Goal: Communication & Community: Answer question/provide support

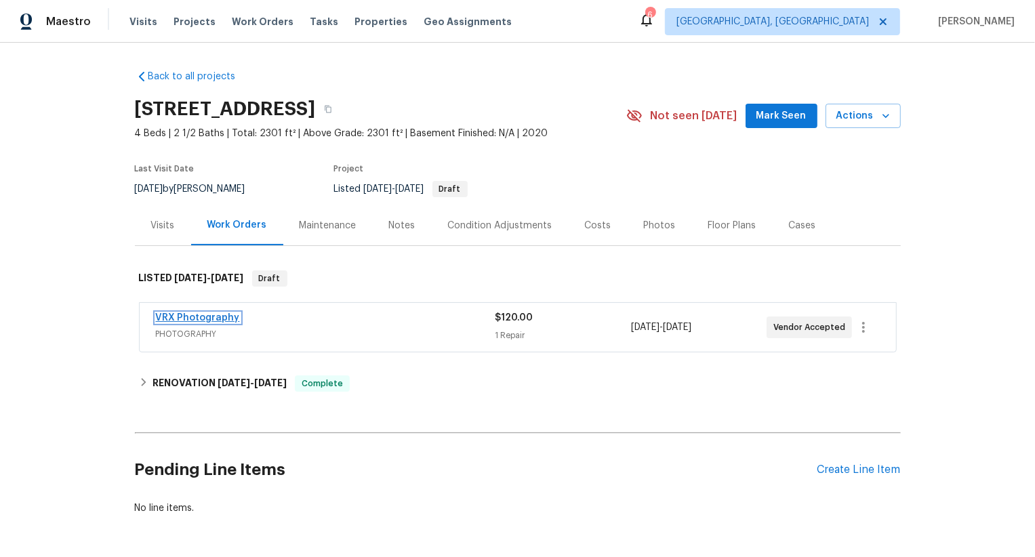
click at [224, 319] on link "VRX Photography" at bounding box center [198, 317] width 84 height 9
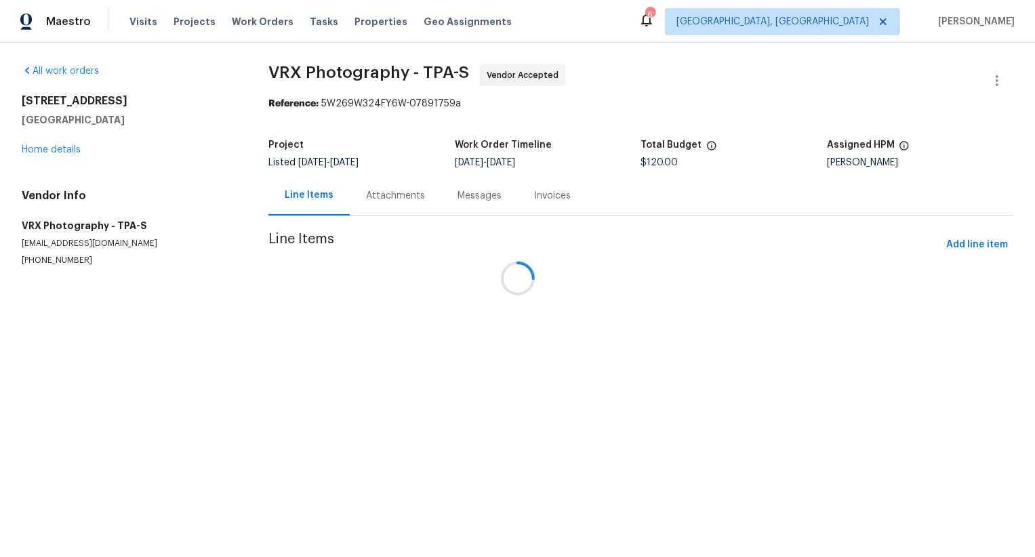
click at [457, 194] on div "Messages" at bounding box center [479, 196] width 44 height 14
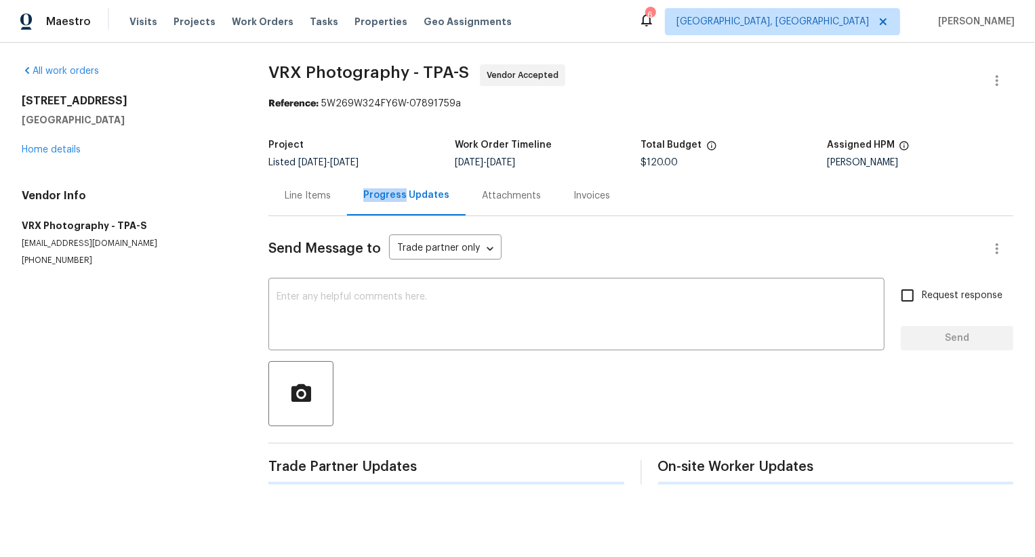
click at [394, 194] on div "Progress Updates" at bounding box center [406, 195] width 86 height 14
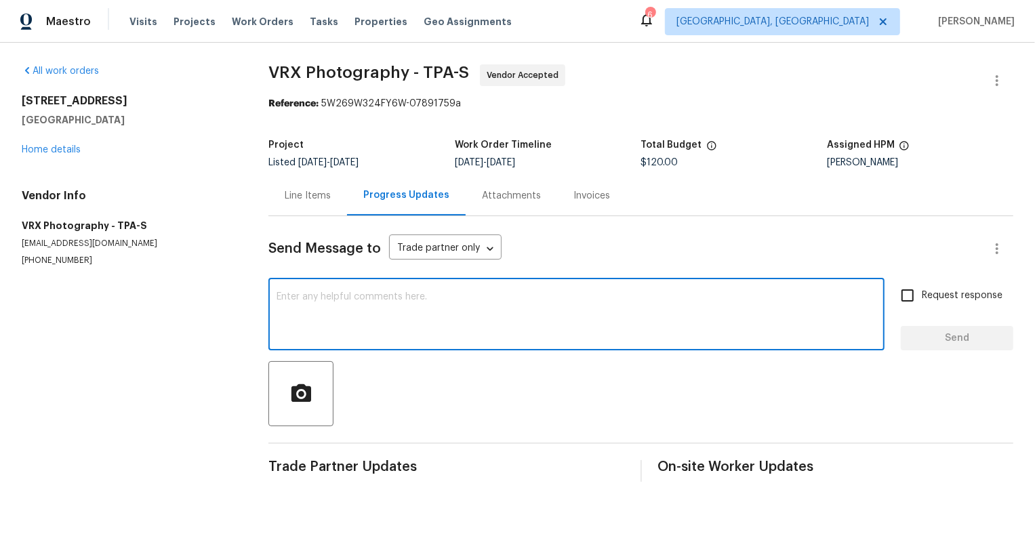
paste textarea "Hi Team, the work order was created on 8/5/2025 but it's still pending. So kind…"
click at [411, 305] on textarea "Hi Team, the work order was created on 8/5/2025 but it's still pending. So kind…" at bounding box center [576, 315] width 600 height 47
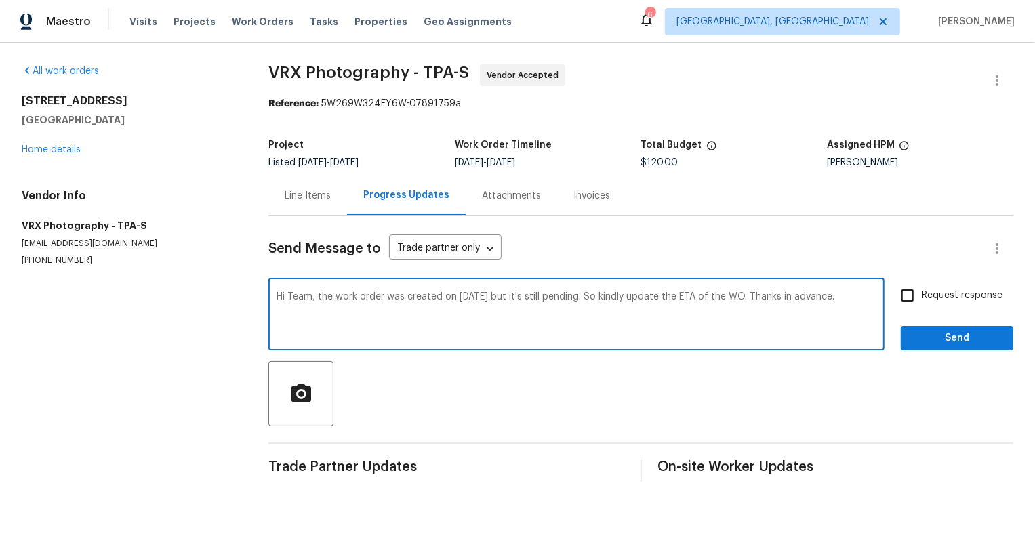
click at [468, 297] on textarea "Hi Team, the work order was created on 8/5/2025 but it's still pending. So kind…" at bounding box center [576, 315] width 600 height 47
click at [468, 297] on textarea "Hi Team, the work order was created on [DATE] but it's still pending. So kindly…" at bounding box center [576, 315] width 600 height 47
type textarea "Hi Team, the work order was created on [DATE] but it's still pending. So kindly…"
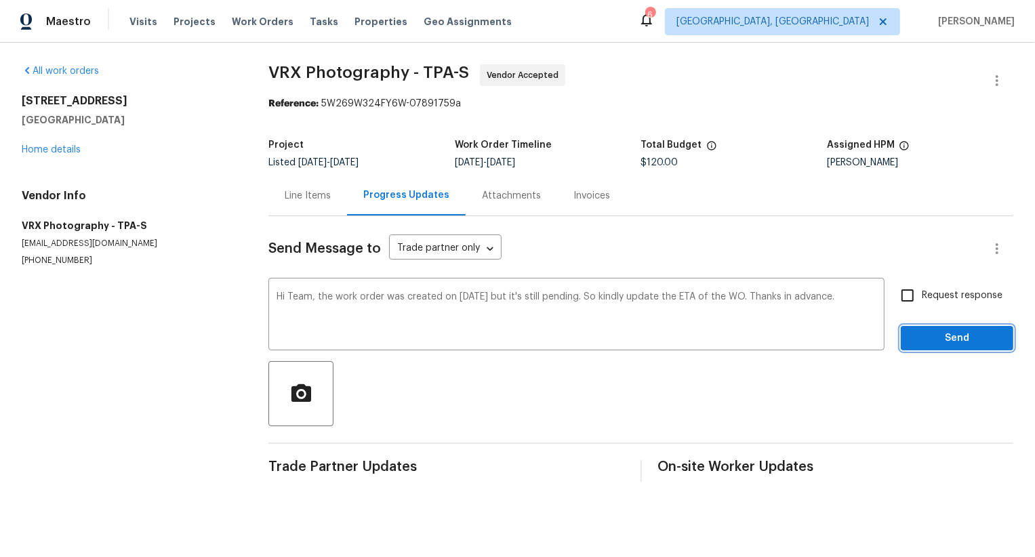
drag, startPoint x: 952, startPoint y: 337, endPoint x: 955, endPoint y: 290, distance: 47.5
click at [955, 290] on div "Request response Send" at bounding box center [956, 315] width 112 height 69
click at [952, 302] on span "Request response" at bounding box center [961, 296] width 81 height 14
click at [921, 302] on input "Request response" at bounding box center [907, 295] width 28 height 28
checkbox input "true"
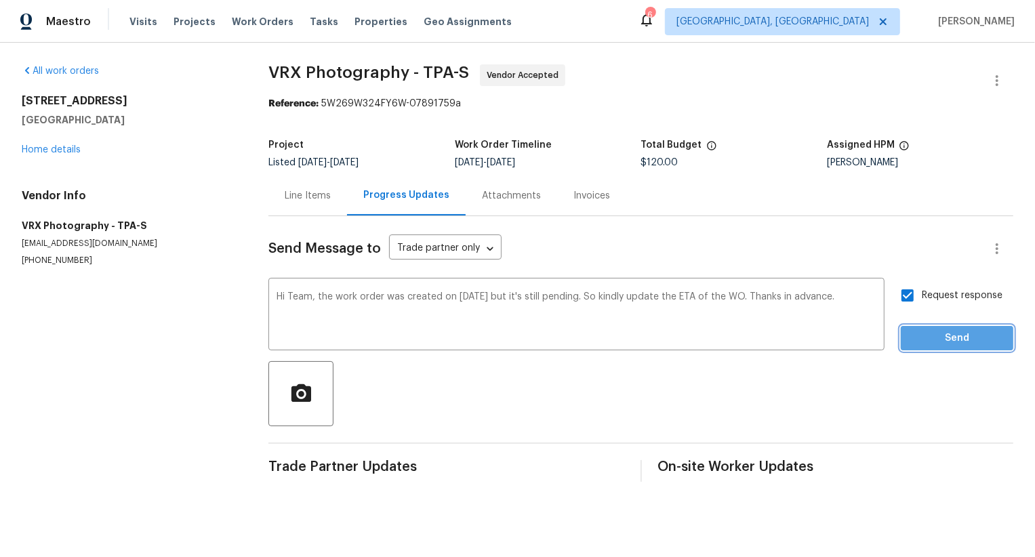
click at [952, 346] on span "Send" at bounding box center [956, 338] width 91 height 17
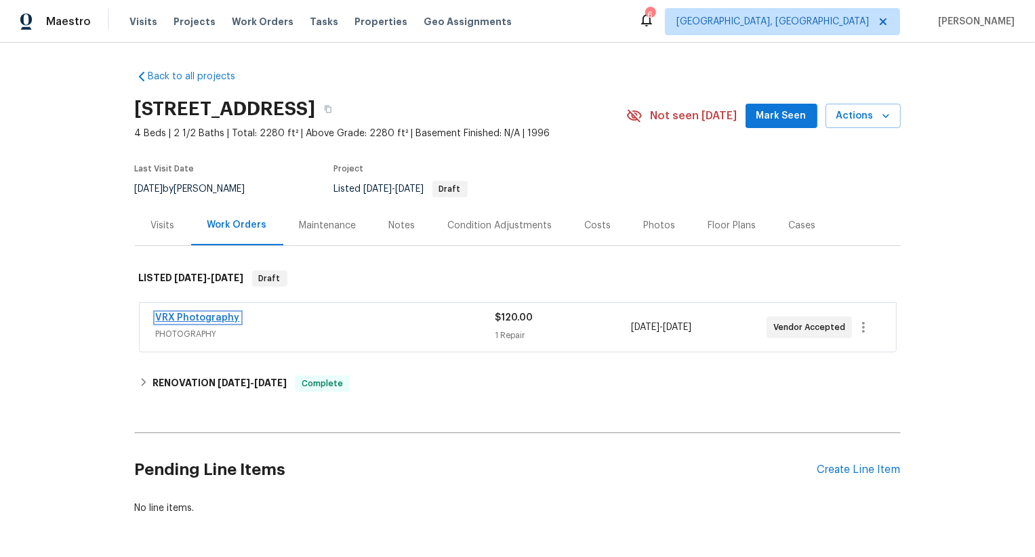
click at [223, 318] on link "VRX Photography" at bounding box center [198, 317] width 84 height 9
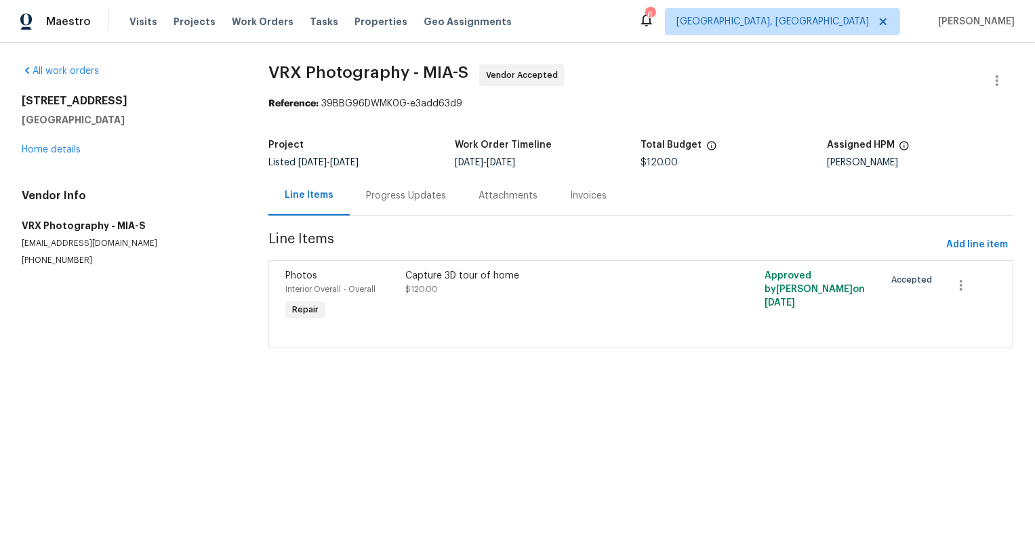
click at [420, 193] on div "Progress Updates" at bounding box center [406, 196] width 80 height 14
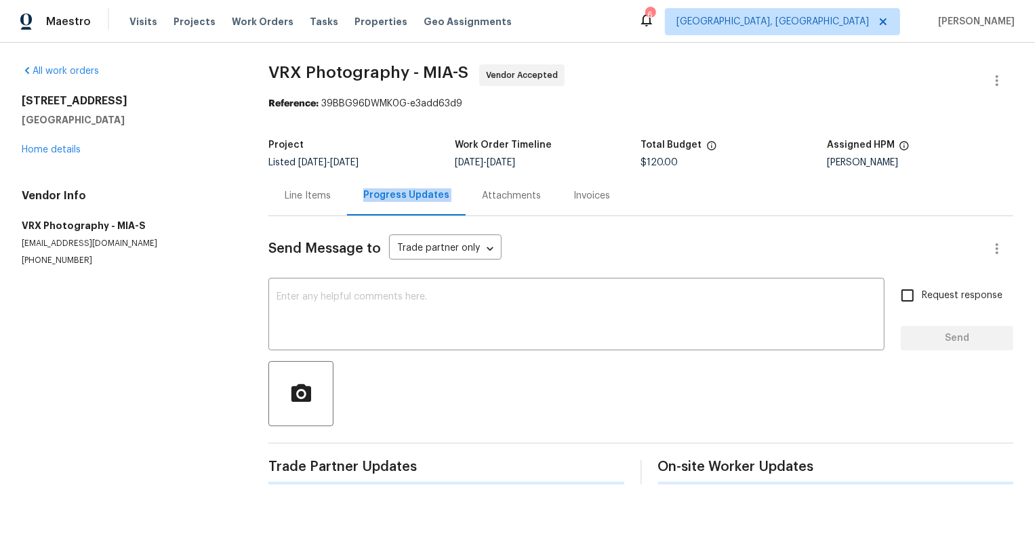
click at [420, 193] on div "Progress Updates" at bounding box center [406, 195] width 86 height 14
paste textarea "Hi Team, the work order was created on [DATE] but it's still pending. So kindly…"
click at [438, 323] on textarea at bounding box center [576, 315] width 600 height 47
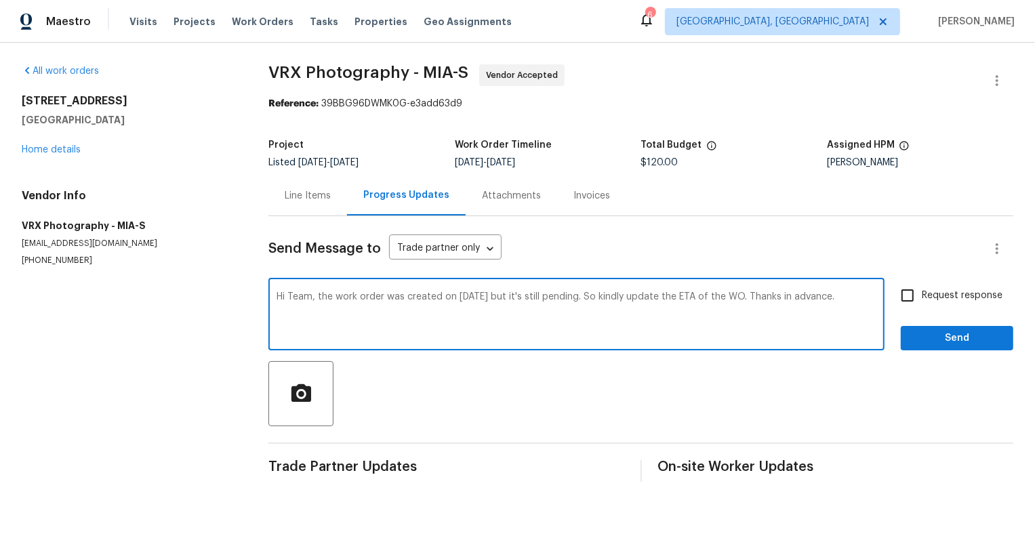
click at [472, 297] on textarea "Hi Team, the work order was created on [DATE] but it's still pending. So kindly…" at bounding box center [576, 315] width 600 height 47
type textarea "Hi Team, the work order was created on 8/12/2025 but it's still pending. So kin…"
click at [935, 292] on span "Request response" at bounding box center [961, 296] width 81 height 14
click at [921, 292] on input "Request response" at bounding box center [907, 295] width 28 height 28
checkbox input "true"
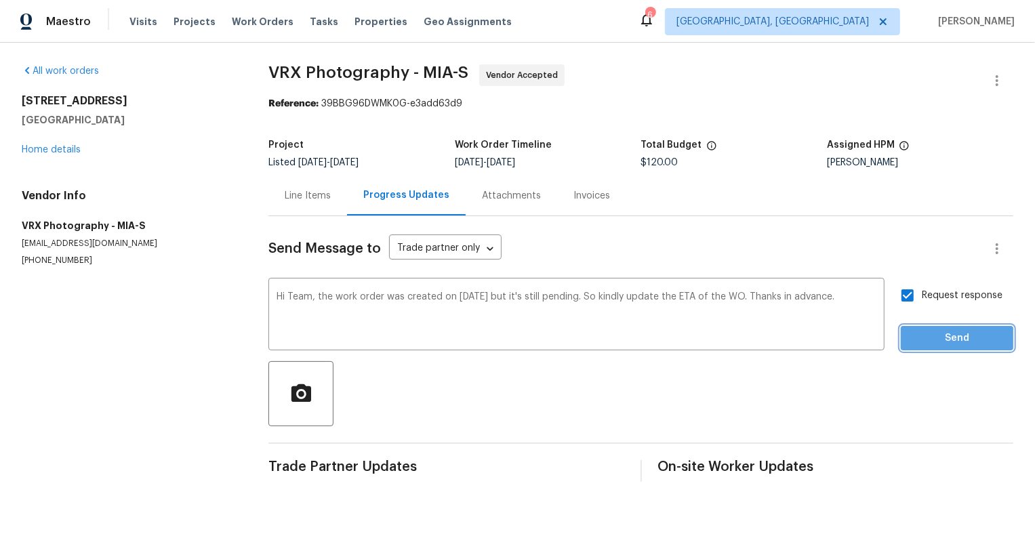
click at [949, 340] on span "Send" at bounding box center [956, 338] width 91 height 17
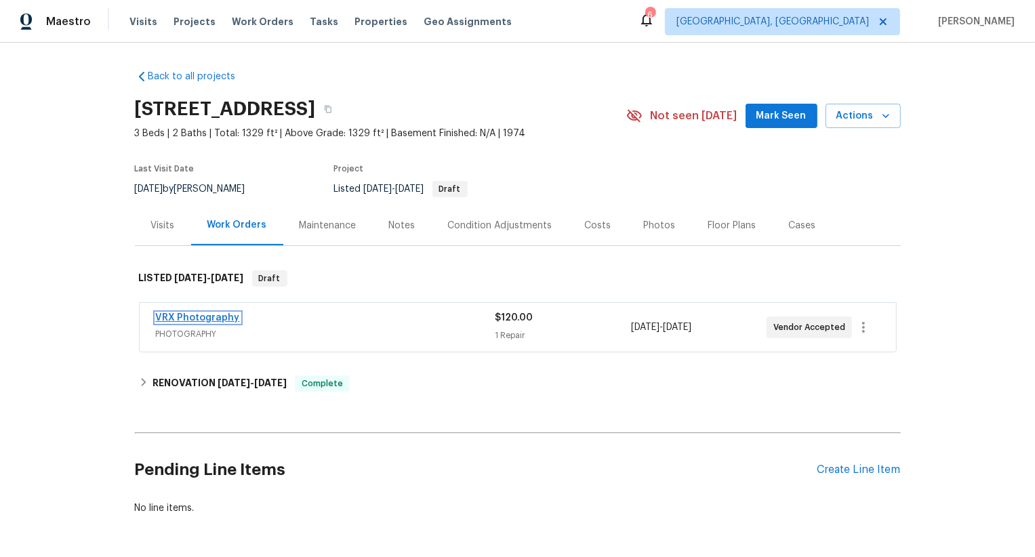
click at [214, 318] on link "VRX Photography" at bounding box center [198, 317] width 84 height 9
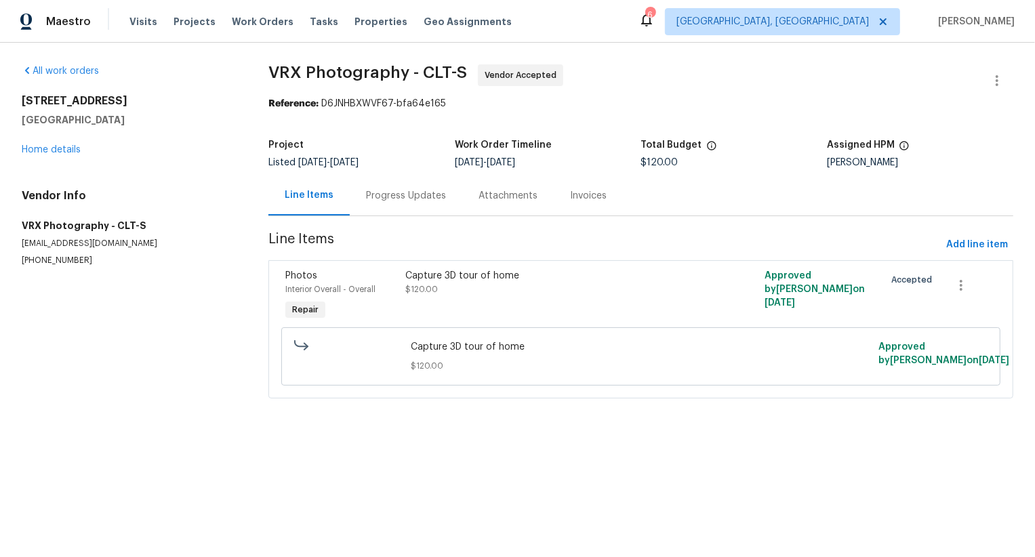
click at [430, 194] on div "Progress Updates" at bounding box center [406, 196] width 80 height 14
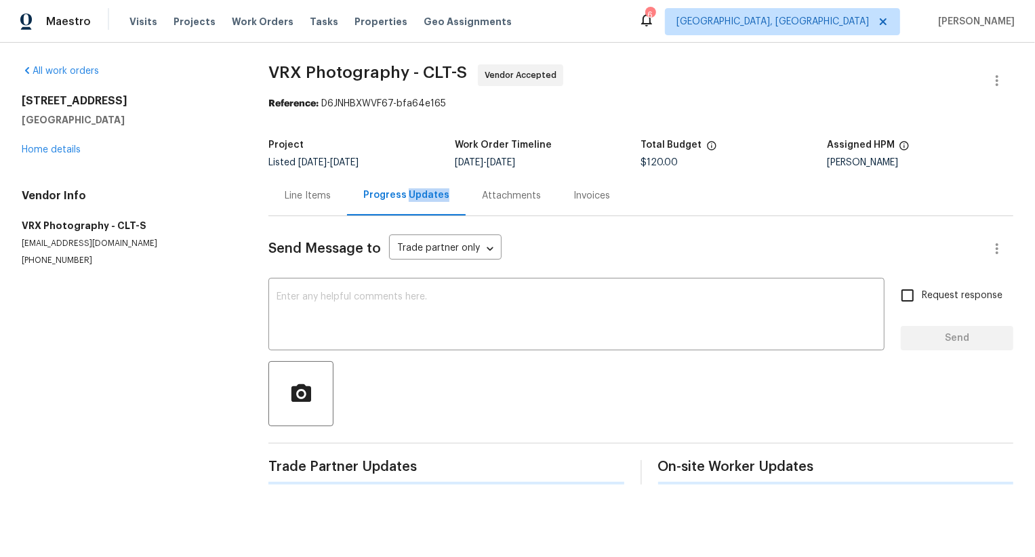
click at [430, 194] on div "Progress Updates" at bounding box center [406, 195] width 86 height 14
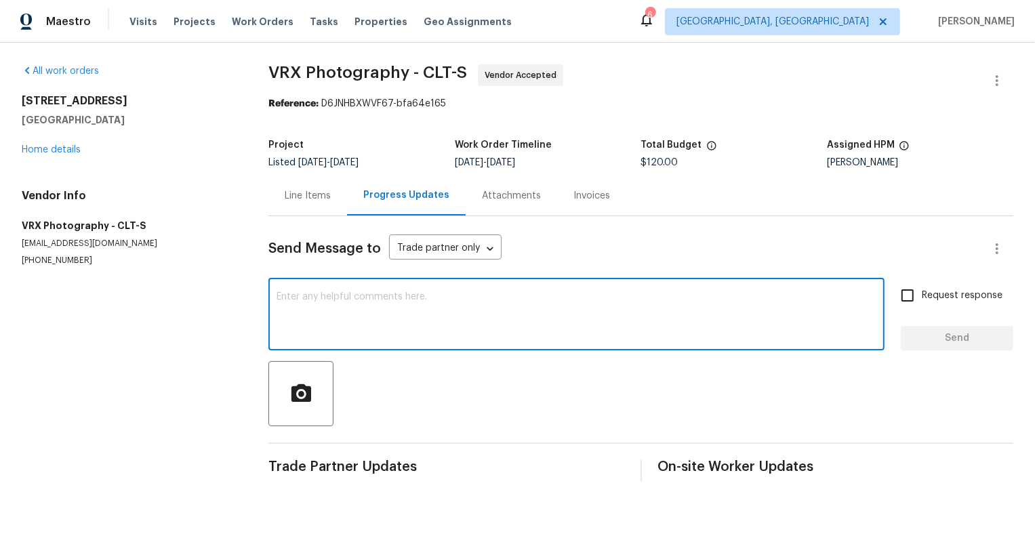
paste textarea "#3DQC - Messaged VRX Photography team to update the ETA of the WO. Awaiting res…"
click at [445, 307] on textarea at bounding box center [576, 315] width 600 height 47
type textarea "#3DQC - Messaged VRX Photography team to update the ETA of the WO. Awaiting res…"
paste textarea "Hi Team, the work order was created on [DATE] but it's still pending. So kindly…"
click at [505, 334] on textarea "Hi Team, the work order was created on [DATE] but it's still pending. So kindly…" at bounding box center [576, 315] width 600 height 47
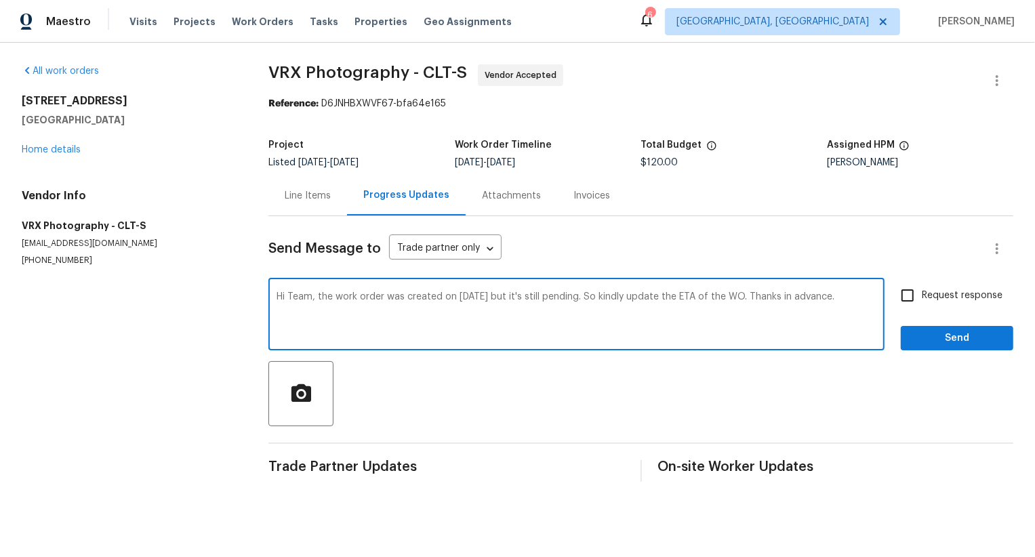
click at [472, 295] on textarea "Hi Team, the work order was created on [DATE] but it's still pending. So kindly…" at bounding box center [576, 315] width 600 height 47
click at [472, 295] on textarea "Hi Team, the work order was created on 8/12/2025 but it's still pending. So kin…" at bounding box center [576, 315] width 600 height 47
type textarea "Hi Team, the work order was created on 8/12/2025 but it's still pending. So kin…"
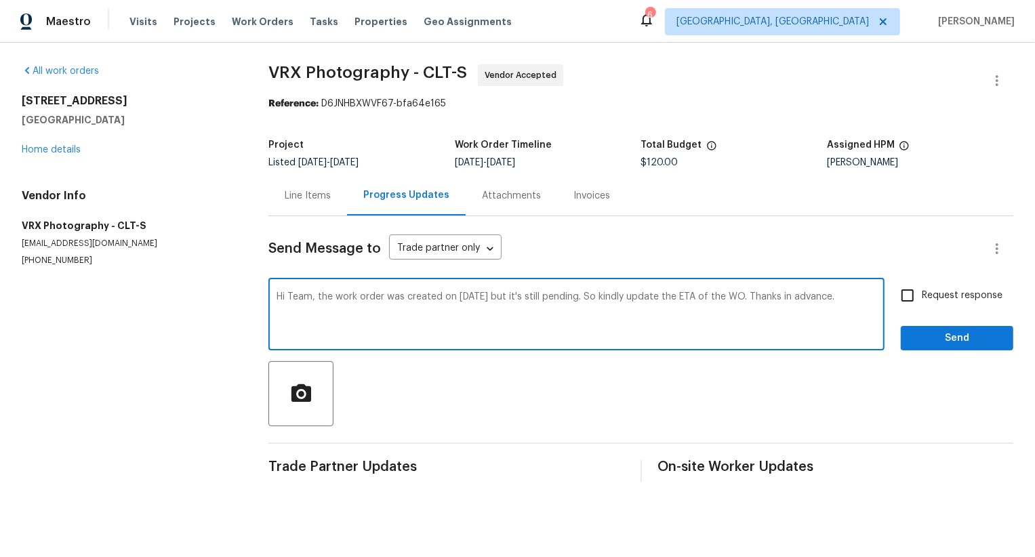
click at [931, 299] on span "Request response" at bounding box center [961, 296] width 81 height 14
click at [921, 299] on input "Request response" at bounding box center [907, 295] width 28 height 28
checkbox input "true"
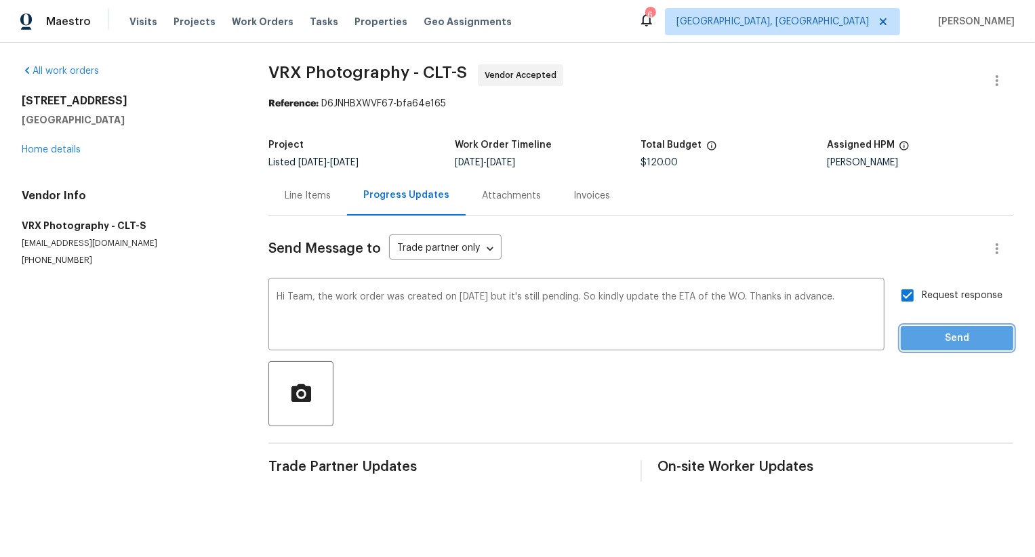
click at [944, 345] on span "Send" at bounding box center [956, 338] width 91 height 17
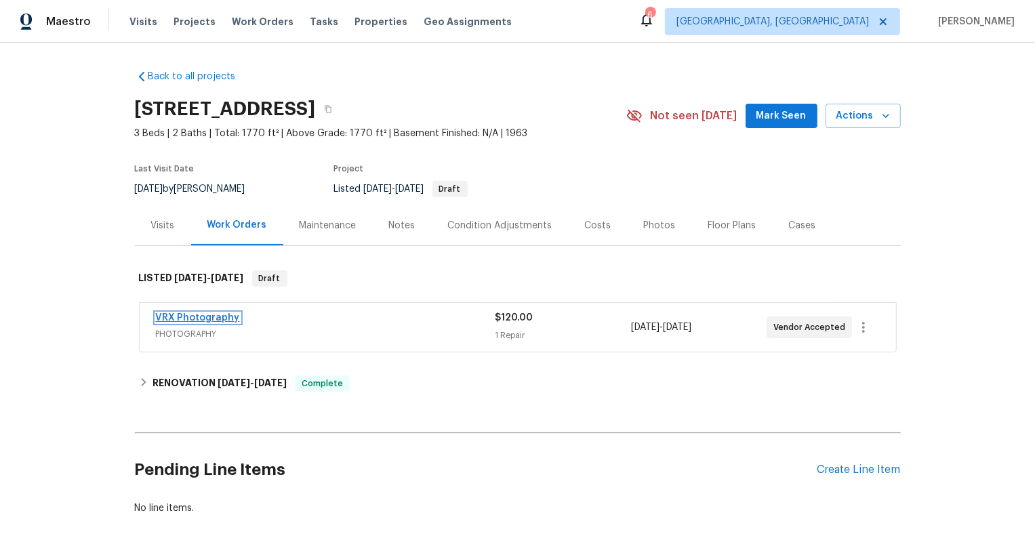
click at [218, 320] on link "VRX Photography" at bounding box center [198, 317] width 84 height 9
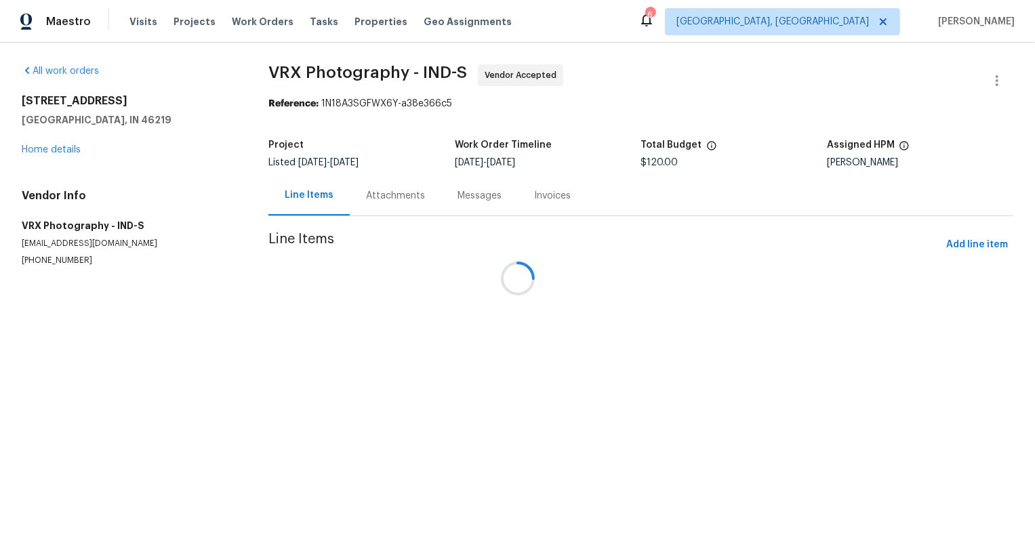
click at [457, 203] on div "Messages" at bounding box center [479, 196] width 44 height 14
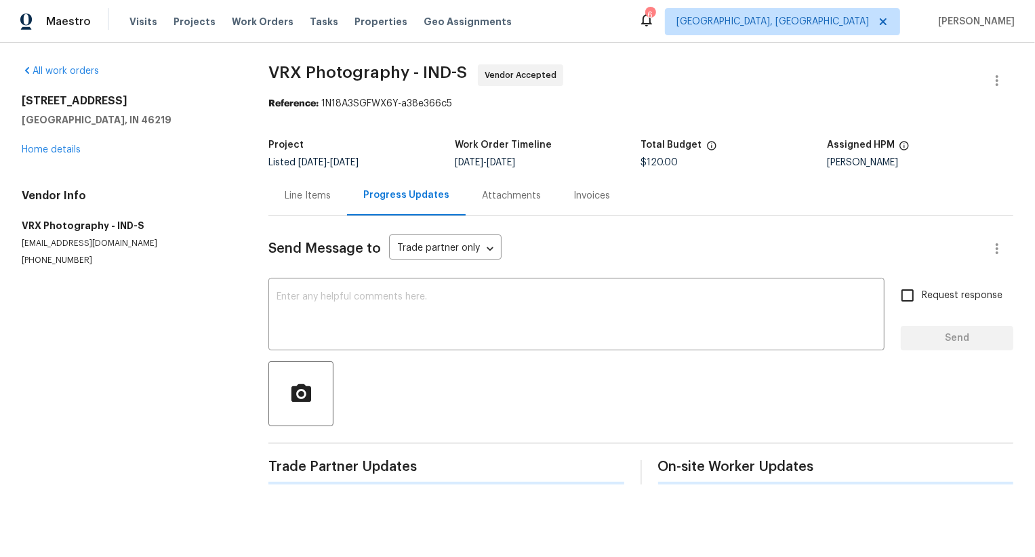
click at [375, 203] on div "Progress Updates" at bounding box center [406, 195] width 119 height 40
paste textarea "Hi Team, the work order was created on [DATE] but it's still pending. So kindly…"
click at [385, 312] on textarea "Hi Team, the work order was created on [DATE] but it's still pending. So kindly…" at bounding box center [576, 315] width 600 height 47
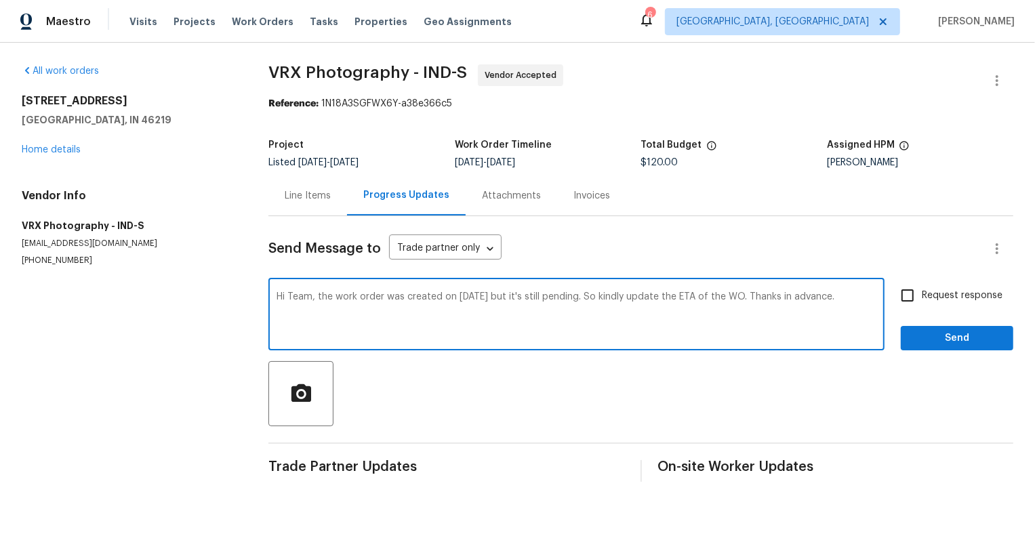
click at [472, 295] on textarea "Hi Team, the work order was created on [DATE] but it's still pending. So kindly…" at bounding box center [576, 315] width 600 height 47
type textarea "Hi Team, the work order was created on 8/12/2025 but it's still pending. So kin…"
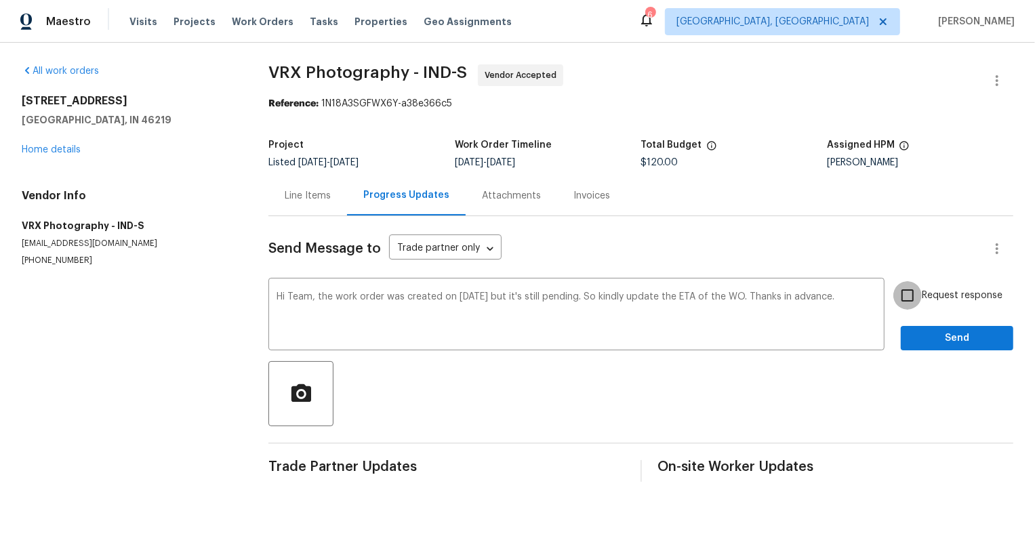
click at [914, 295] on input "Request response" at bounding box center [907, 295] width 28 height 28
checkbox input "true"
click at [917, 345] on span "Send" at bounding box center [956, 338] width 91 height 17
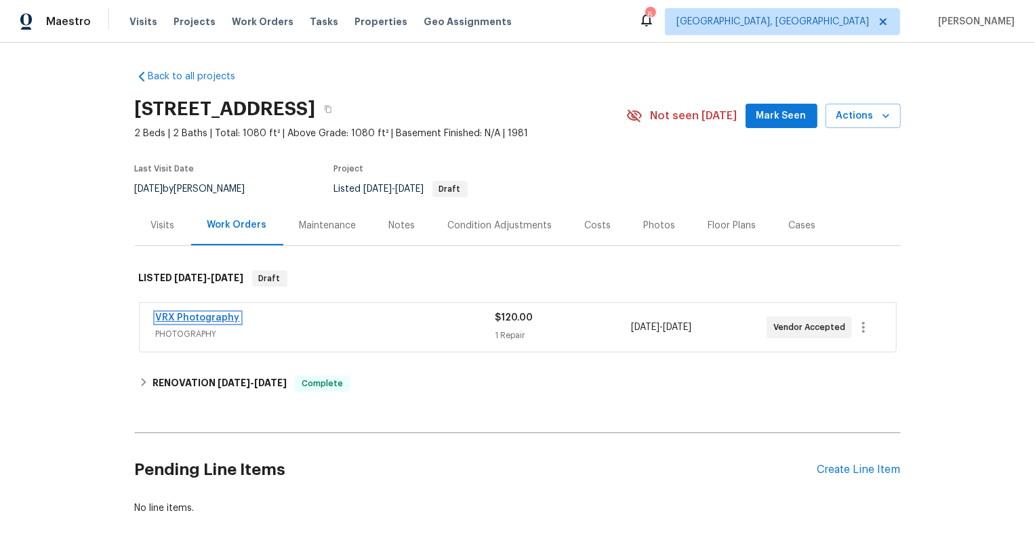
click at [227, 317] on link "VRX Photography" at bounding box center [198, 317] width 84 height 9
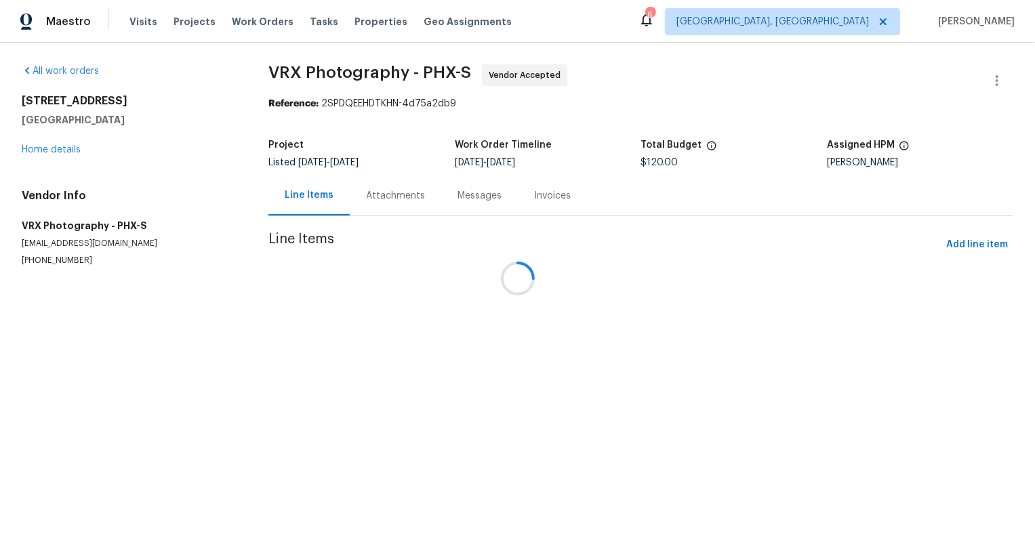
click at [421, 194] on div at bounding box center [517, 278] width 1035 height 557
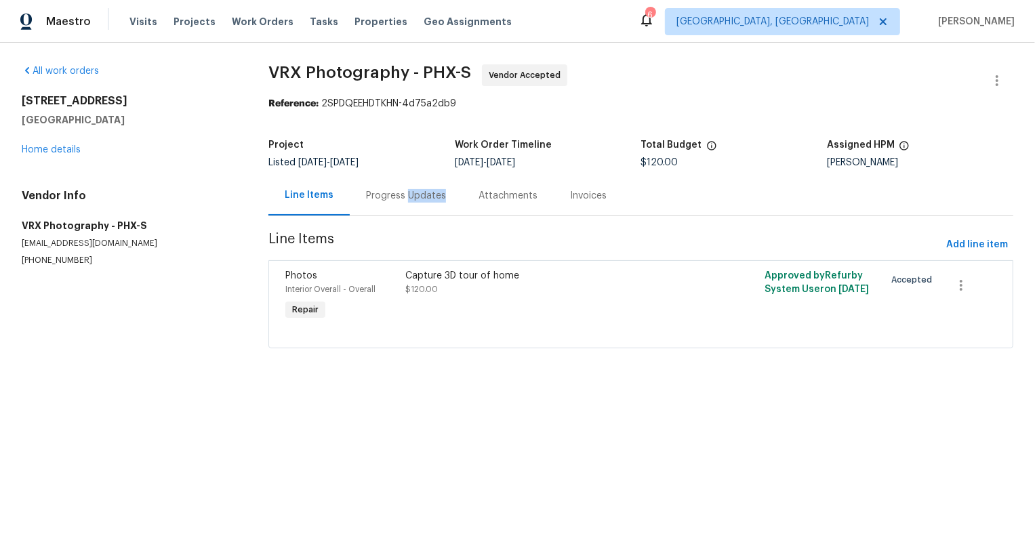
click at [421, 194] on div "Progress Updates" at bounding box center [406, 196] width 80 height 14
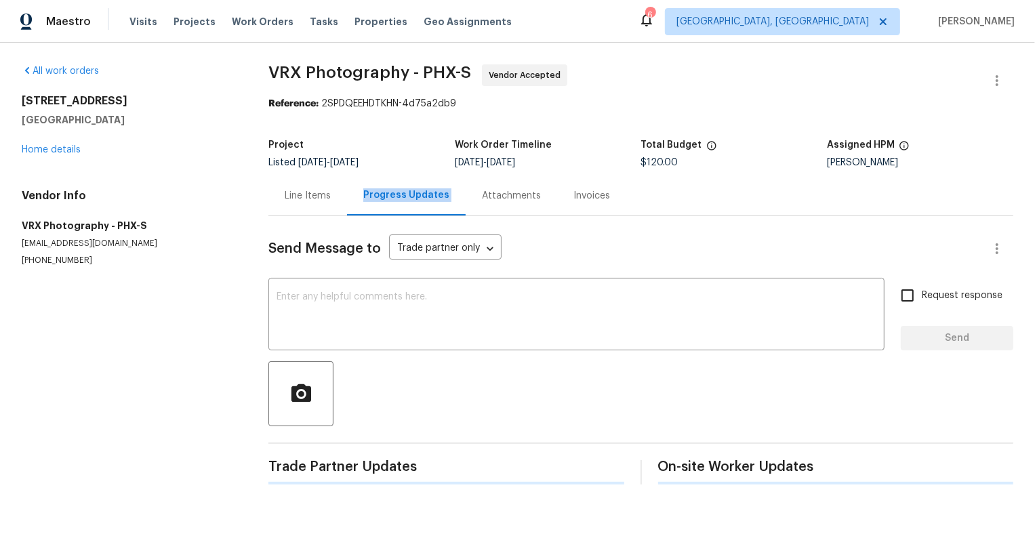
click at [421, 194] on div "Progress Updates" at bounding box center [406, 195] width 86 height 14
click at [433, 283] on div "x ​" at bounding box center [576, 315] width 616 height 69
paste textarea "Hi Team, the work order was created on [DATE] but it's still pending. So kindly…"
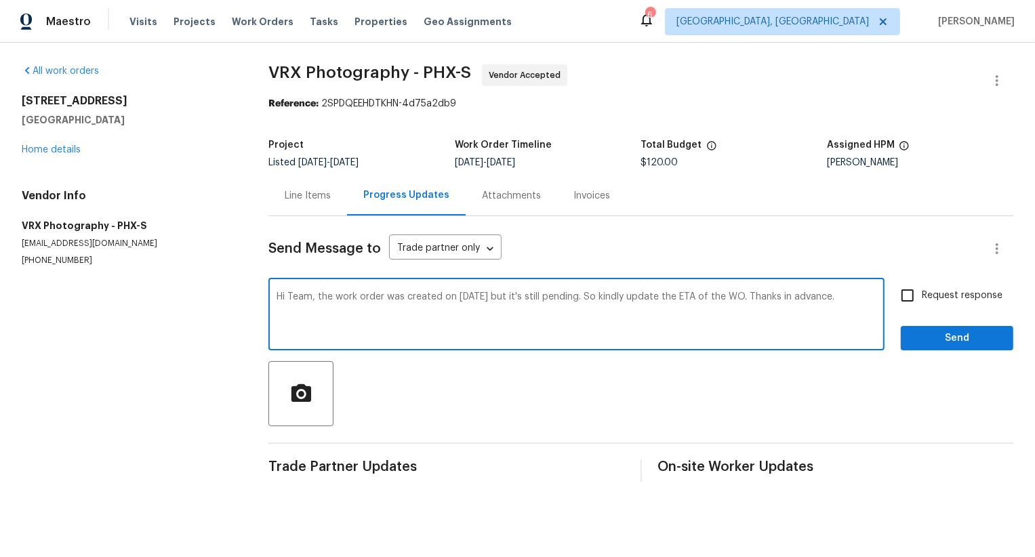
click at [471, 297] on textarea "Hi Team, the work order was created on [DATE] but it's still pending. So kindly…" at bounding box center [576, 315] width 600 height 47
type textarea "Hi Team, the work order was created on [DATE] but it's still pending. So kindly…"
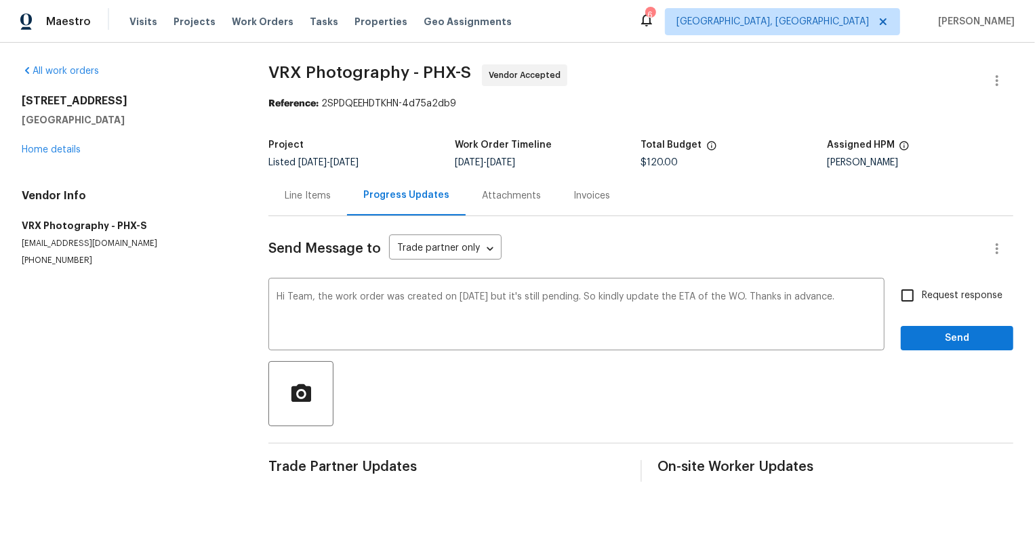
click at [944, 292] on span "Request response" at bounding box center [961, 296] width 81 height 14
click at [921, 292] on input "Request response" at bounding box center [907, 295] width 28 height 28
checkbox input "true"
click at [944, 333] on span "Send" at bounding box center [956, 338] width 91 height 17
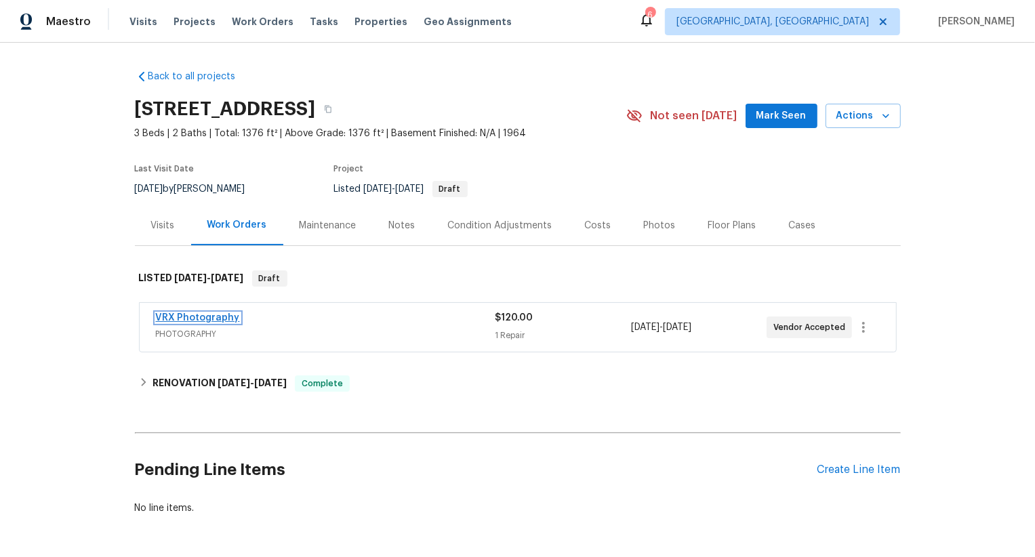
click at [213, 318] on link "VRX Photography" at bounding box center [198, 317] width 84 height 9
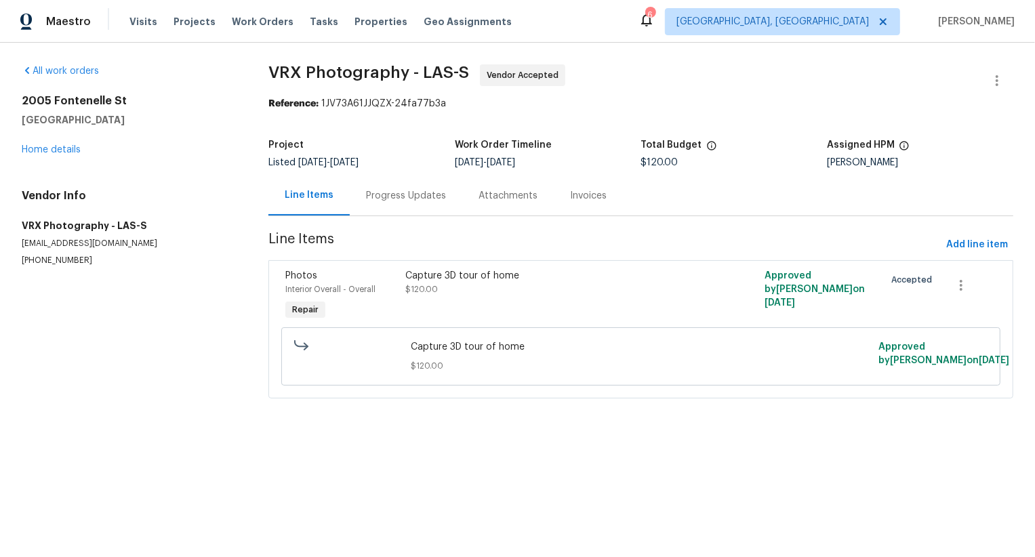
click at [396, 200] on div "Progress Updates" at bounding box center [406, 196] width 80 height 14
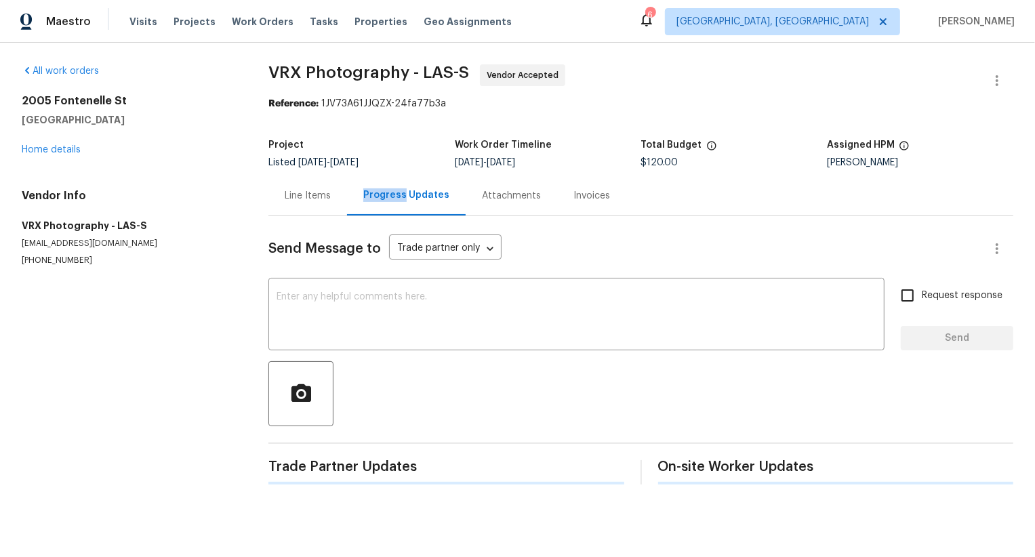
click at [396, 200] on div "Progress Updates" at bounding box center [406, 195] width 86 height 14
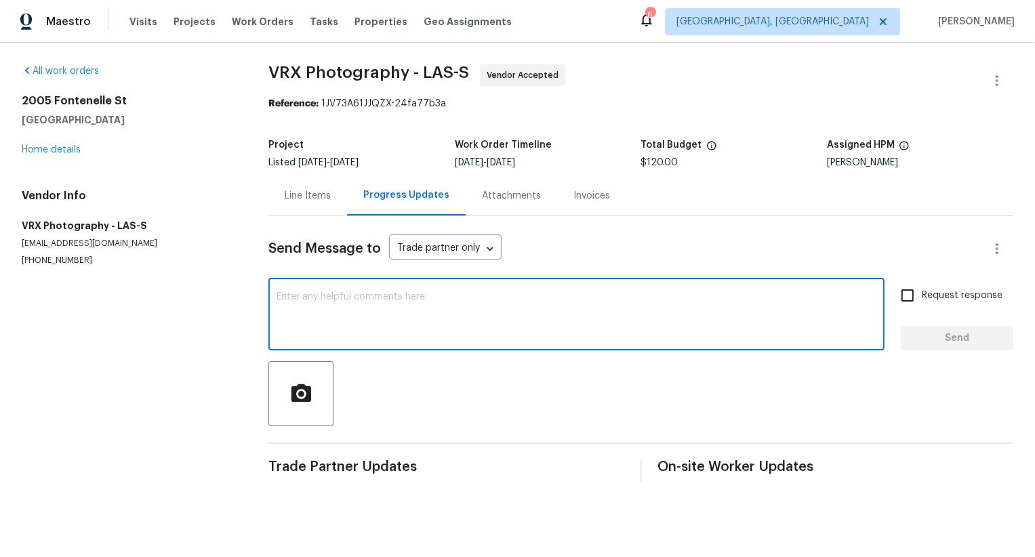
click at [402, 321] on textarea at bounding box center [576, 315] width 600 height 47
paste textarea "Hi Team, the work order was created on [DATE] but it's still pending. So kindly…"
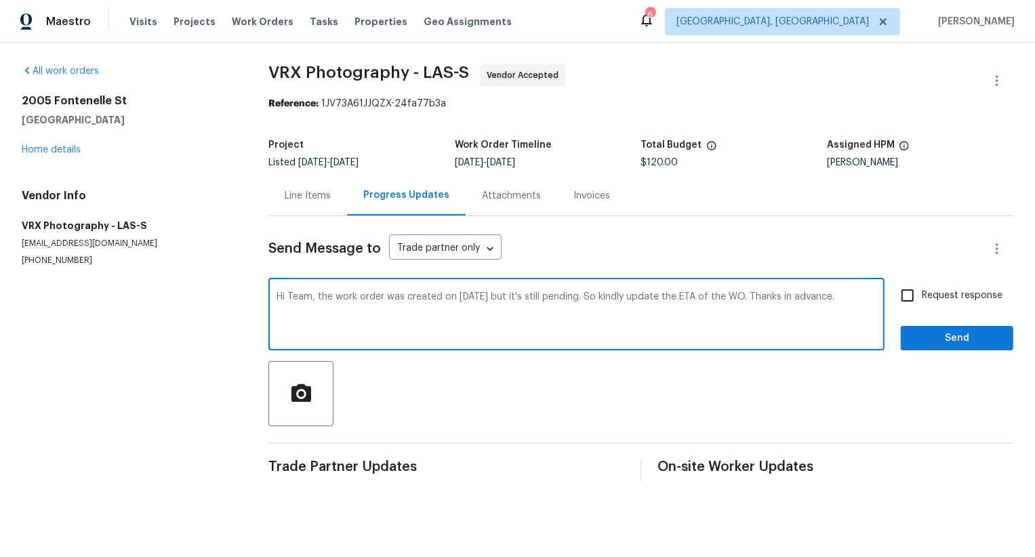
click at [471, 299] on textarea "Hi Team, the work order was created on [DATE] but it's still pending. So kindly…" at bounding box center [576, 315] width 600 height 47
type textarea "Hi Team, the work order was created on [DATE] but it's still pending. So kindly…"
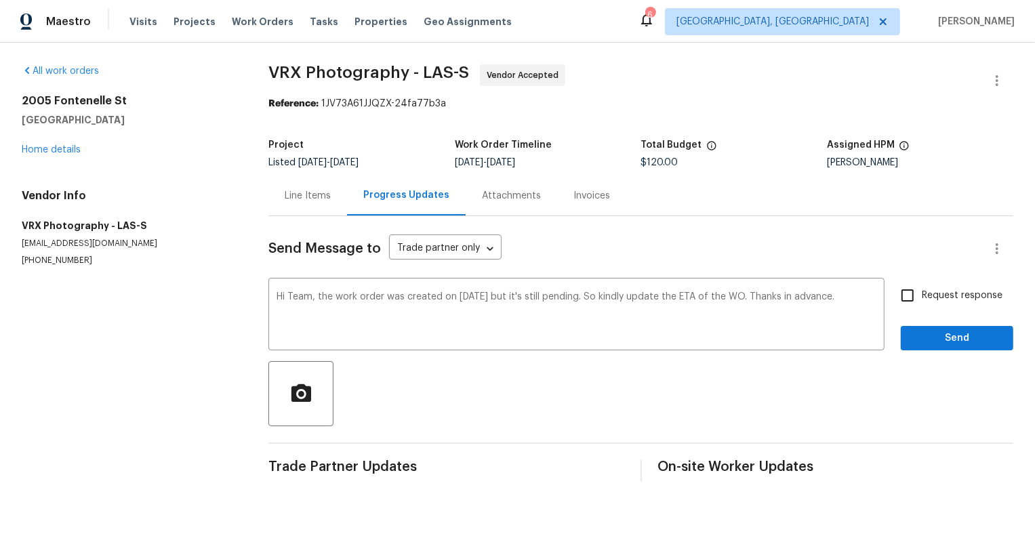
click at [939, 295] on span "Request response" at bounding box center [961, 296] width 81 height 14
click at [921, 295] on input "Request response" at bounding box center [907, 295] width 28 height 28
checkbox input "true"
click at [940, 329] on button "Send" at bounding box center [956, 338] width 112 height 25
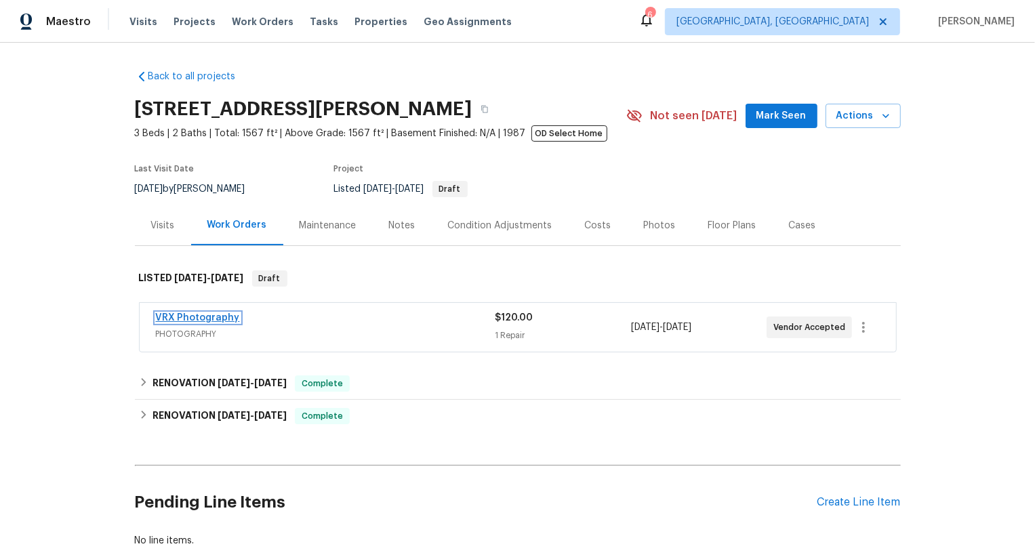
click at [220, 316] on link "VRX Photography" at bounding box center [198, 317] width 84 height 9
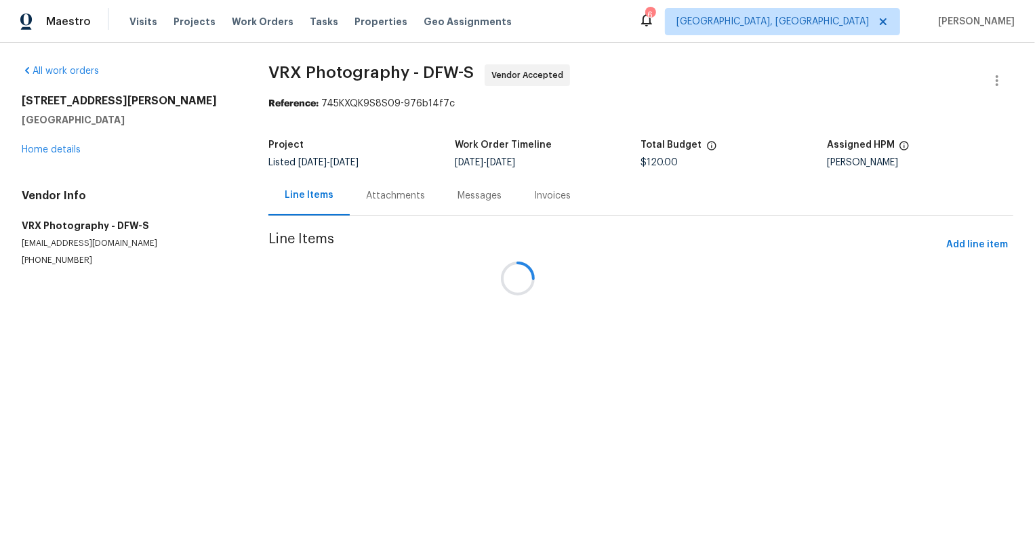
click at [441, 207] on div "Messages" at bounding box center [479, 195] width 77 height 40
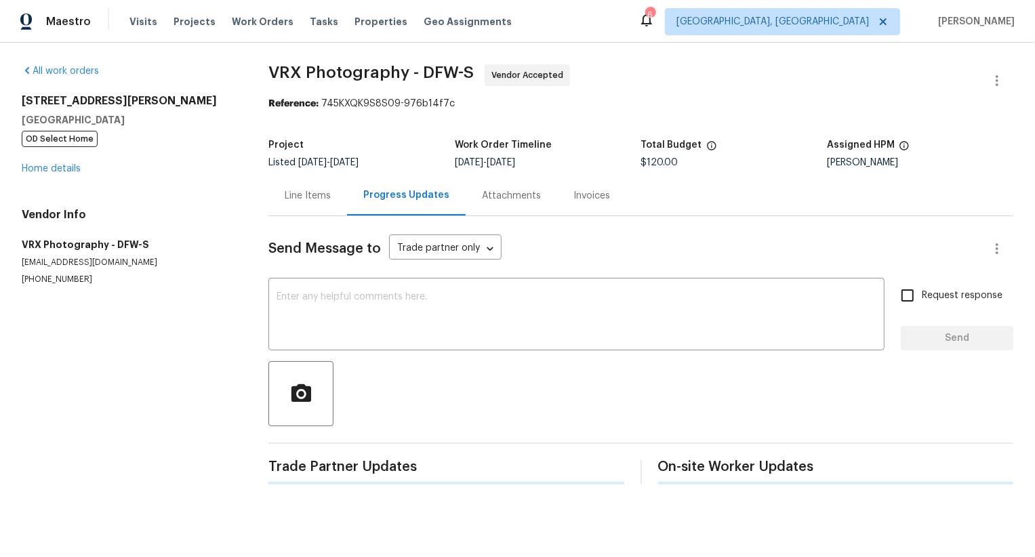
click at [400, 207] on div "Progress Updates" at bounding box center [406, 195] width 119 height 40
paste textarea "1102 Cain Ct, Cedar Hill, TX 75104"
type textarea "1102 Cain Ct, Cedar Hill, TX 75104"
click at [400, 308] on textarea "1102 Cain Ct, Cedar Hill, TX 75104" at bounding box center [576, 315] width 600 height 47
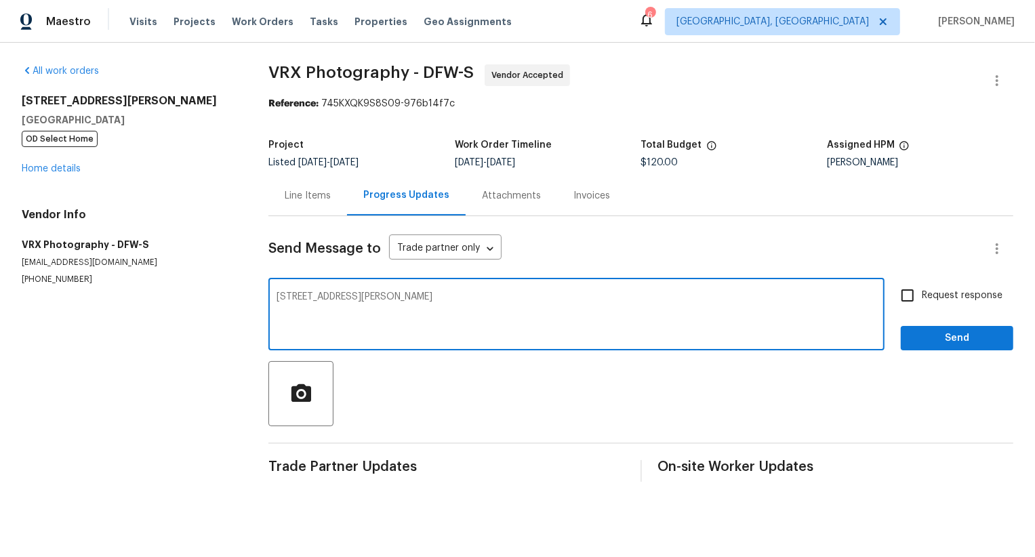
click at [400, 308] on textarea "1102 Cain Ct, Cedar Hill, TX 75104" at bounding box center [576, 315] width 600 height 47
paste textarea "Hi Team, the work order was created on [DATE] but it's still pending. So kindly…"
click at [520, 324] on textarea "Hi Team, the work order was created on [DATE] but it's still pending. So kindly…" at bounding box center [576, 315] width 600 height 47
click at [470, 297] on textarea "Hi Team, the work order was created on [DATE] but it's still pending. So kindly…" at bounding box center [576, 315] width 600 height 47
click at [473, 299] on textarea "Hi Team, the work order was created on [DATE] but it's still pending. So kindly…" at bounding box center [576, 315] width 600 height 47
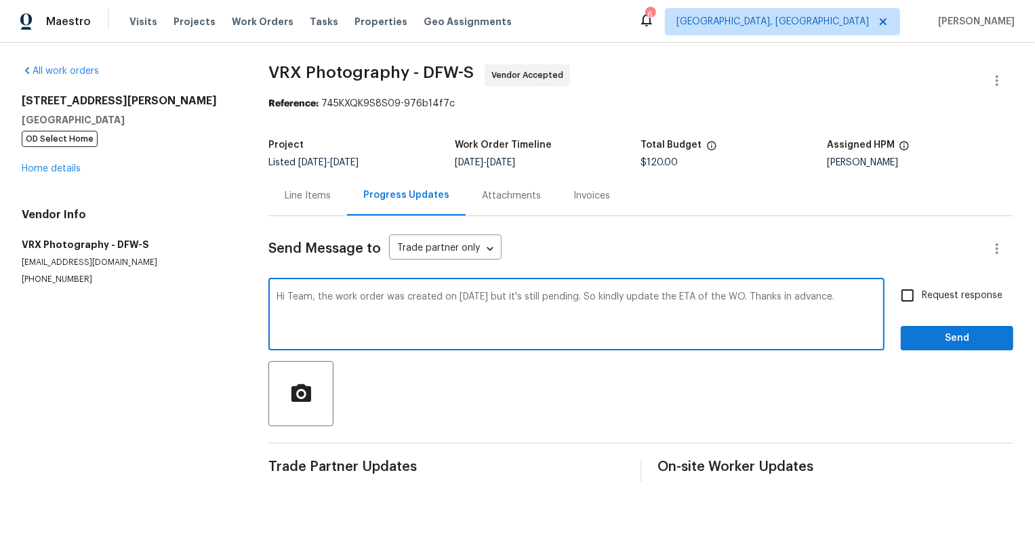
type textarea "Hi Team, the work order was created on [DATE] but it's still pending. So kindly…"
click at [915, 293] on input "Request response" at bounding box center [907, 295] width 28 height 28
checkbox input "true"
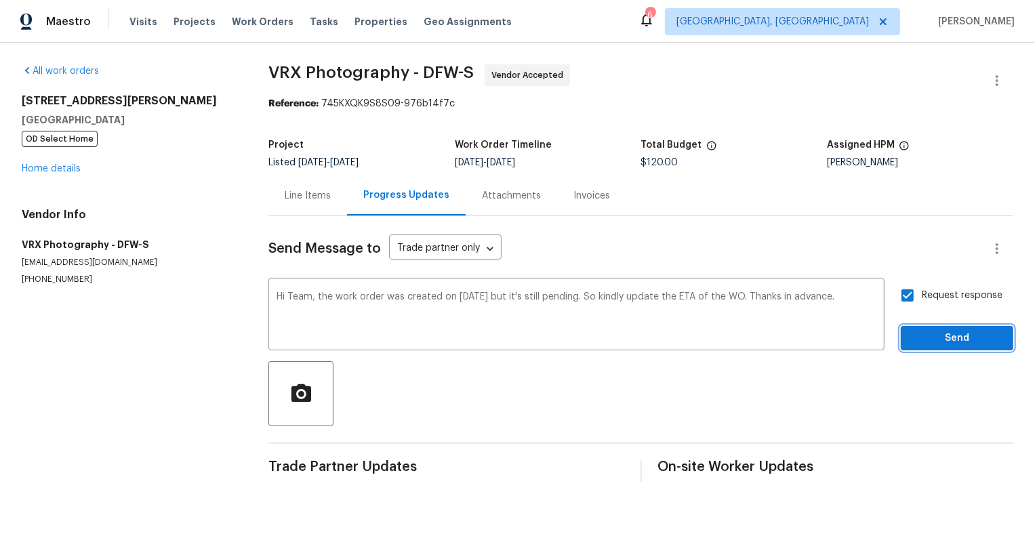
click at [932, 333] on span "Send" at bounding box center [956, 338] width 91 height 17
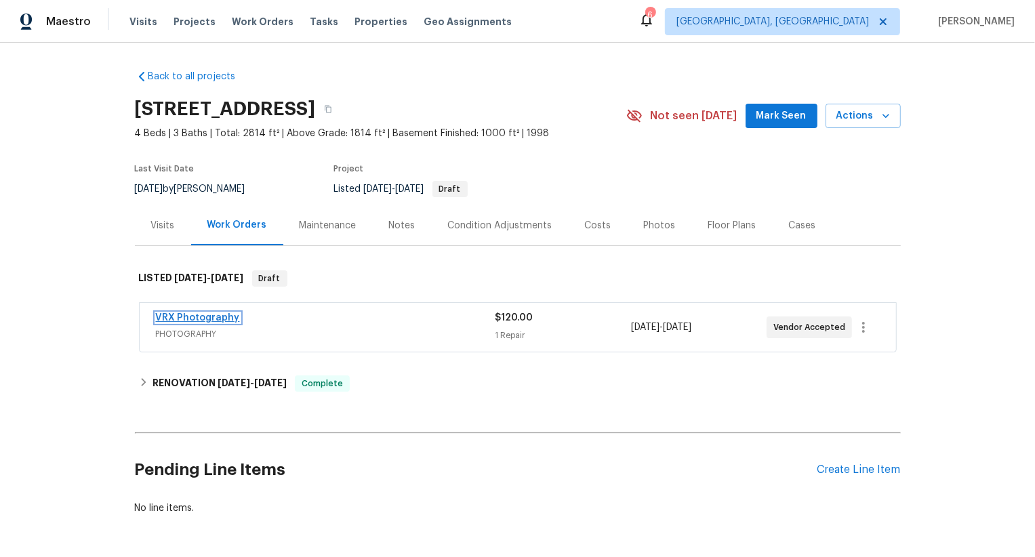
click at [221, 317] on link "VRX Photography" at bounding box center [198, 317] width 84 height 9
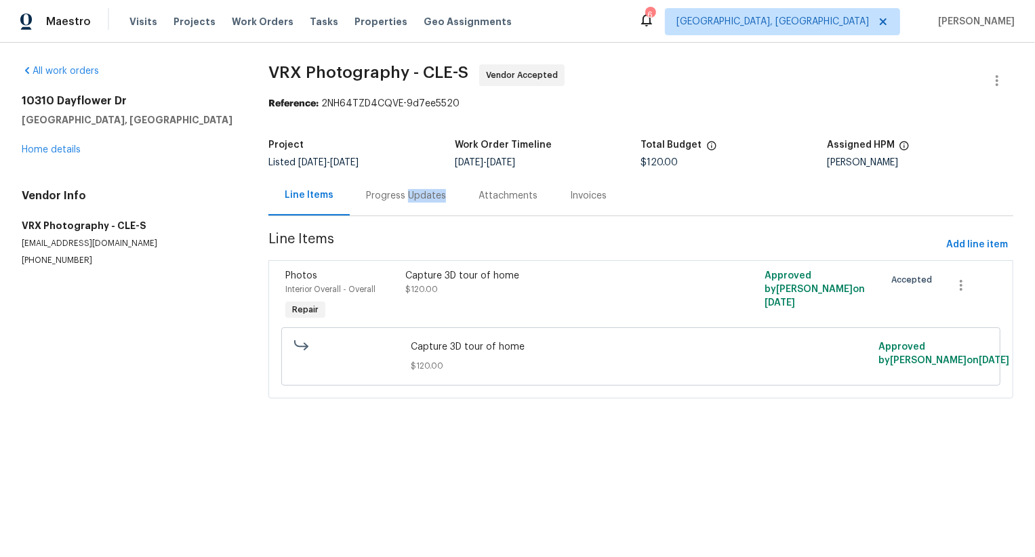
click at [410, 191] on div "Progress Updates" at bounding box center [406, 196] width 80 height 14
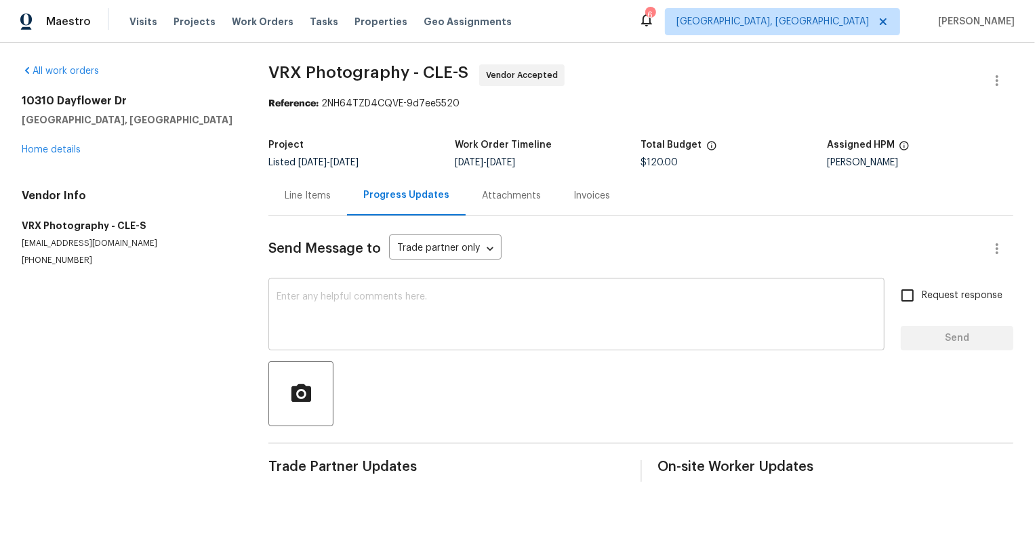
paste textarea "Hi Team, the work order was created on 8/13/2025 but it's still pending. So kin…"
click at [421, 320] on textarea at bounding box center [576, 315] width 600 height 47
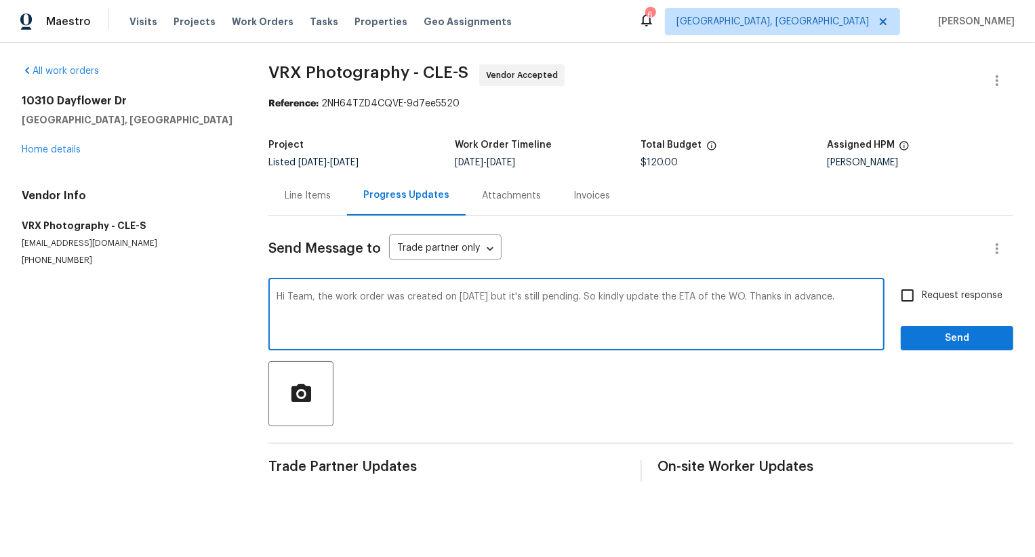
click at [472, 295] on textarea "Hi Team, the work order was created on 8/13/2025 but it's still pending. So kin…" at bounding box center [576, 315] width 600 height 47
type textarea "Hi Team, the work order was created on 8/12/2025 but it's still pending. So kin…"
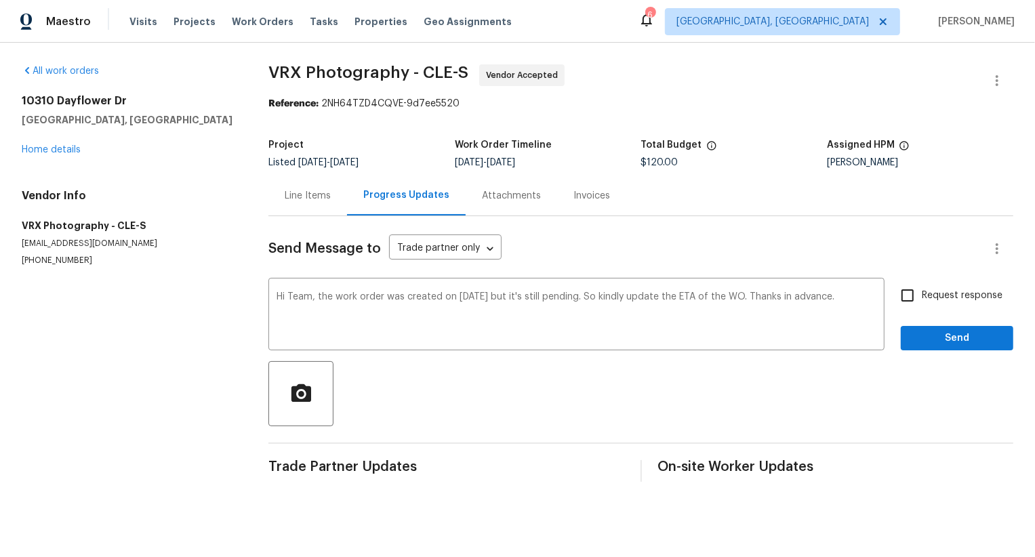
click at [927, 299] on span "Request response" at bounding box center [961, 296] width 81 height 14
click at [921, 299] on input "Request response" at bounding box center [907, 295] width 28 height 28
checkbox input "true"
click at [927, 353] on div "Send Message to Trade partner only Trade partner only ​ Hi Team, the work order…" at bounding box center [640, 349] width 745 height 266
click at [933, 342] on span "Send" at bounding box center [956, 338] width 91 height 17
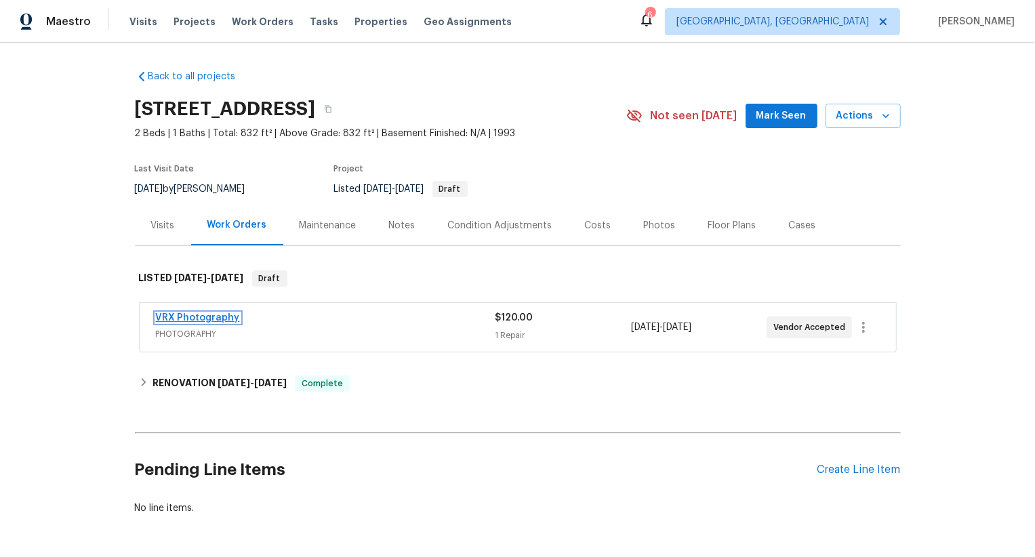
click at [217, 314] on link "VRX Photography" at bounding box center [198, 317] width 84 height 9
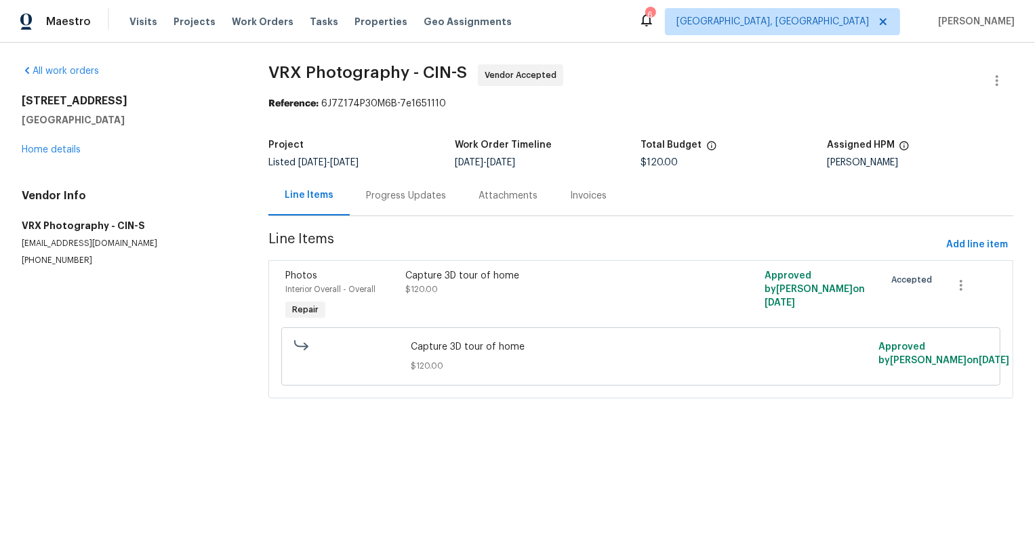
click at [398, 194] on div "Progress Updates" at bounding box center [406, 196] width 80 height 14
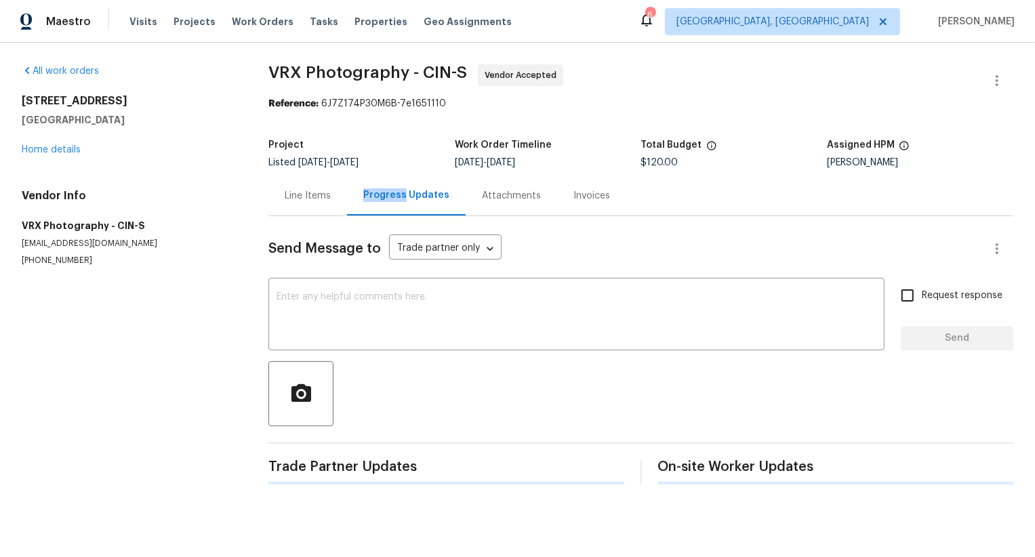
click at [398, 194] on div "Progress Updates" at bounding box center [406, 195] width 86 height 14
click at [401, 339] on textarea at bounding box center [576, 315] width 600 height 47
paste textarea "Hi Team, the work order was created on [DATE] but it's still pending. So kindly…"
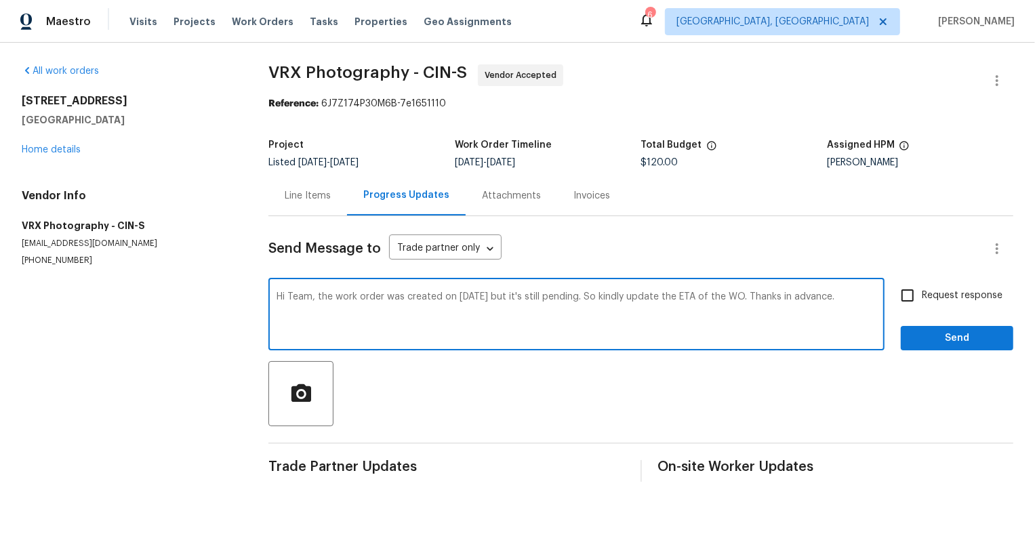
click at [471, 299] on textarea "Hi Team, the work order was created on [DATE] but it's still pending. So kindly…" at bounding box center [576, 315] width 600 height 47
type textarea "Hi Team, the work order was created on [DATE] but it's still pending. So kindly…"
click at [926, 298] on span "Request response" at bounding box center [961, 296] width 81 height 14
click at [921, 298] on input "Request response" at bounding box center [907, 295] width 28 height 28
checkbox input "true"
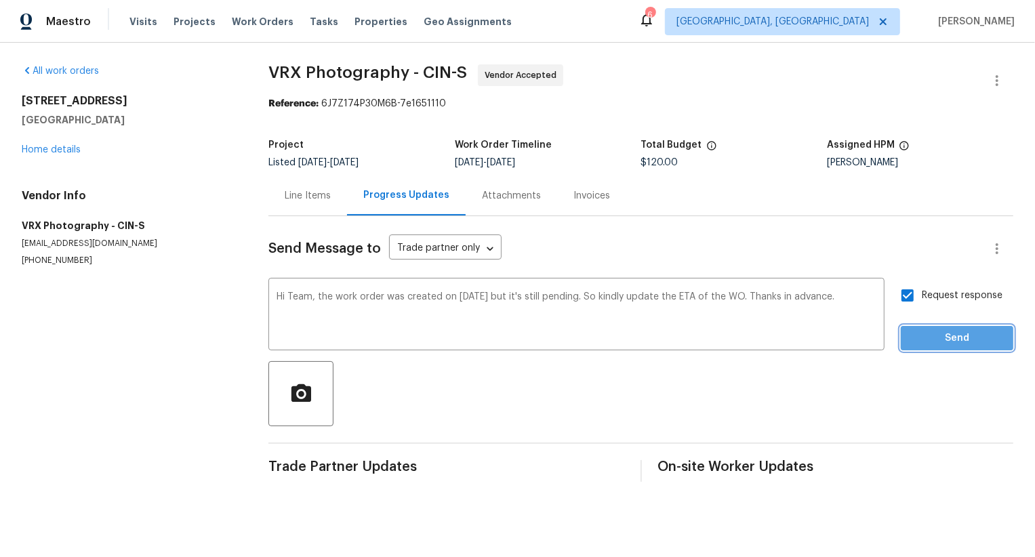
click at [928, 327] on button "Send" at bounding box center [956, 338] width 112 height 25
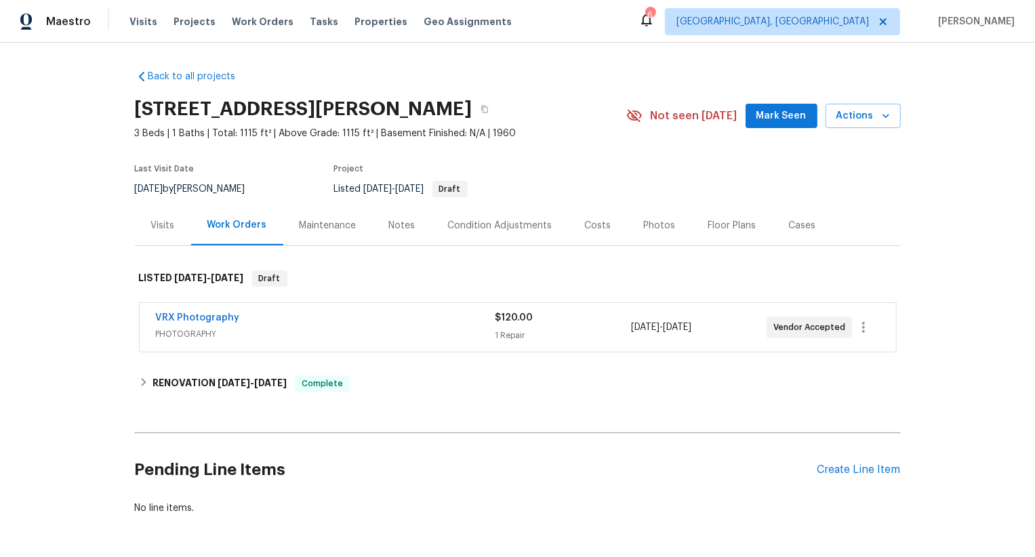
click at [223, 325] on div "VRX Photography" at bounding box center [325, 319] width 339 height 16
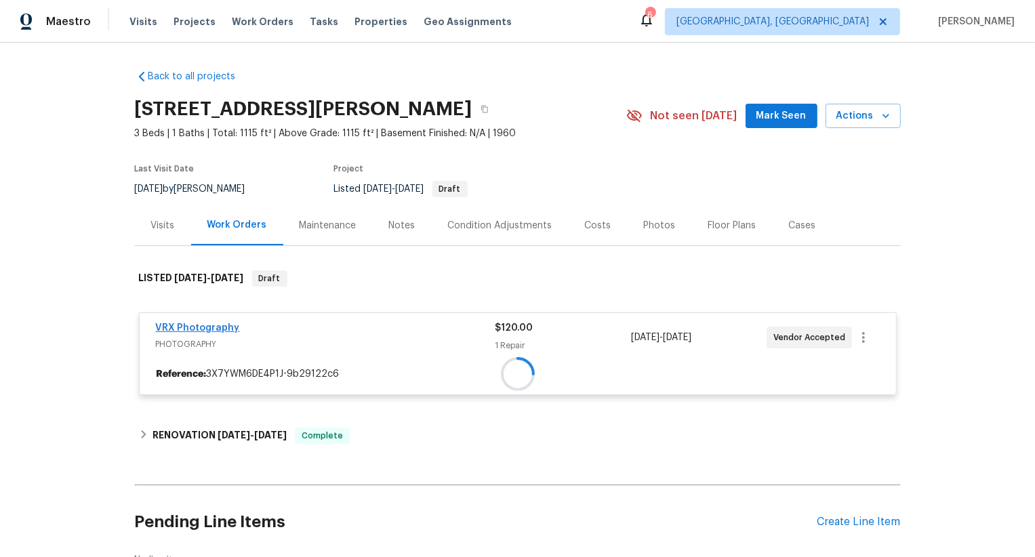
click at [223, 322] on span "VRX Photography" at bounding box center [198, 328] width 84 height 14
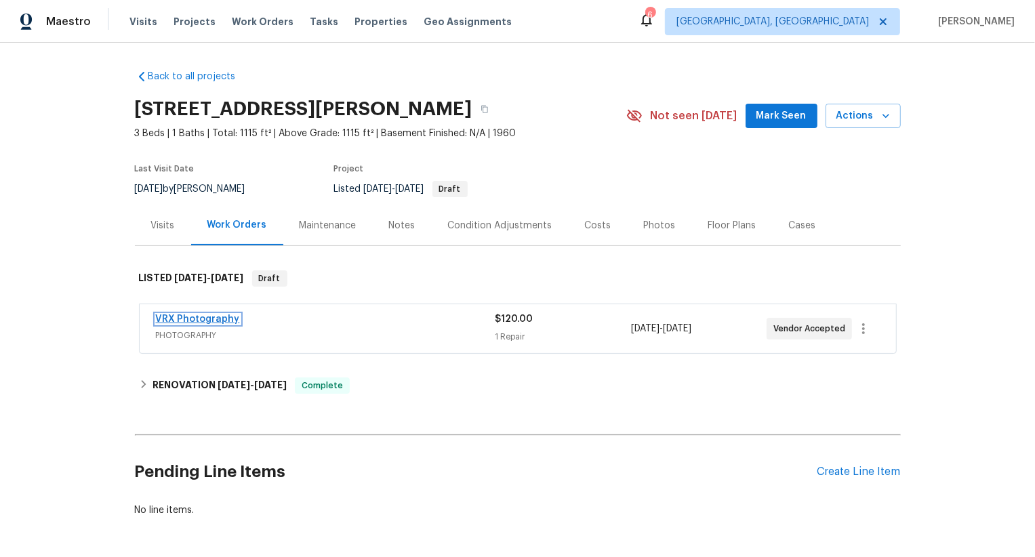
click at [223, 322] on link "VRX Photography" at bounding box center [198, 318] width 84 height 9
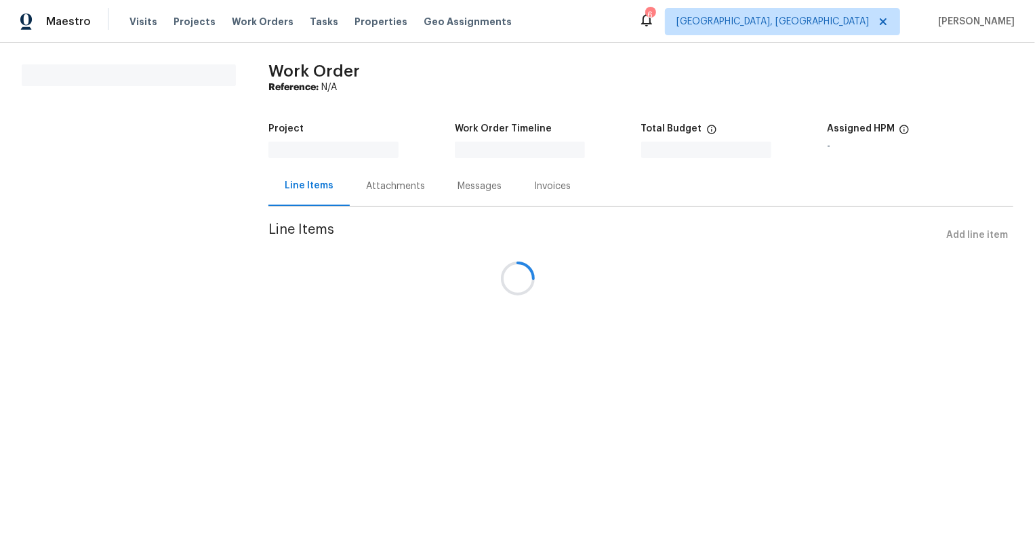
click at [223, 322] on div at bounding box center [517, 278] width 1035 height 557
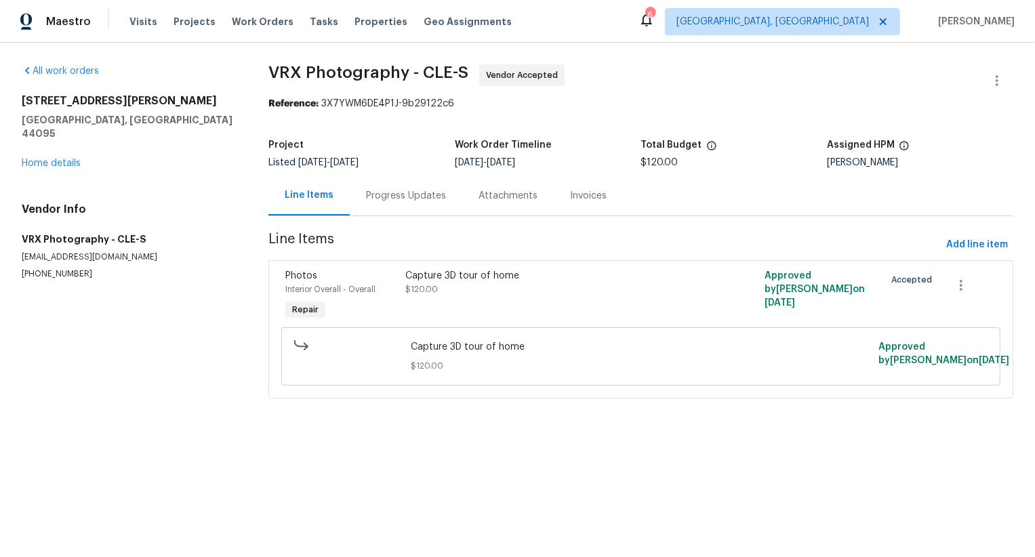
click at [415, 180] on div "Progress Updates" at bounding box center [406, 195] width 112 height 40
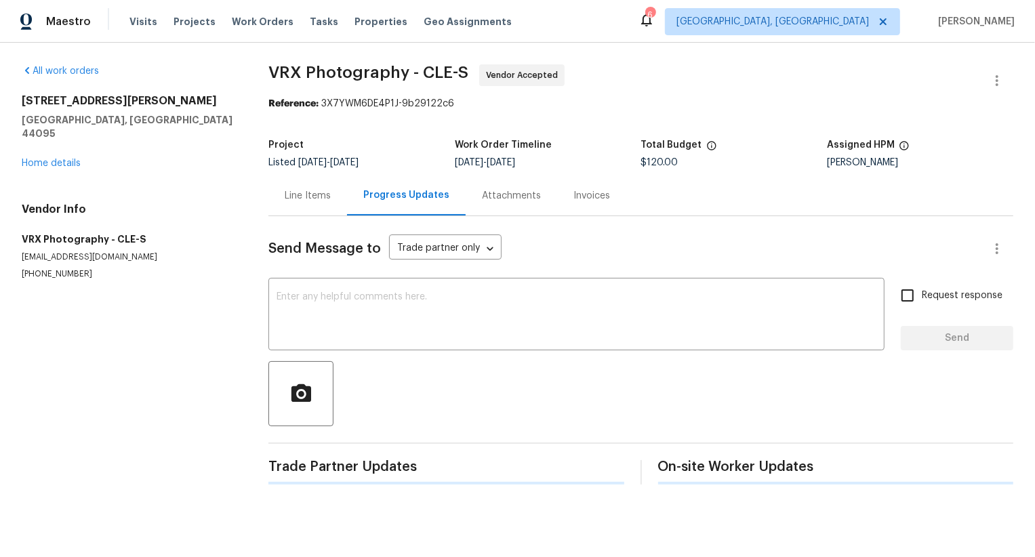
click at [415, 194] on div "Progress Updates" at bounding box center [406, 195] width 86 height 14
paste textarea "Hi Team, the work order was created on [DATE] but it's still pending. So kindly…"
click at [416, 330] on textarea "Hi Team, the work order was created on [DATE] but it's still pending. So kindly…" at bounding box center [576, 315] width 600 height 47
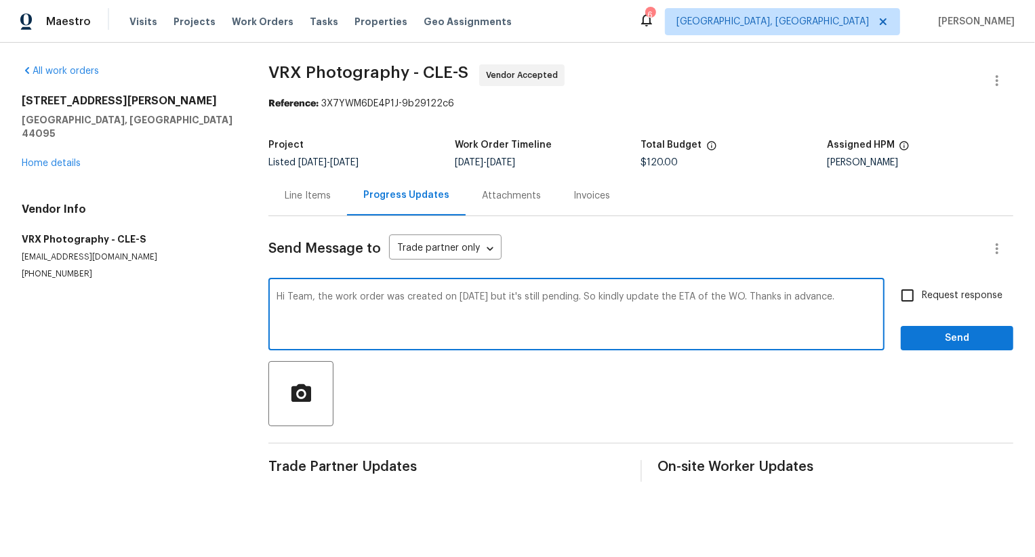
click at [470, 297] on textarea "Hi Team, the work order was created on [DATE] but it's still pending. So kindly…" at bounding box center [576, 315] width 600 height 47
type textarea "Hi Team, the work order was created on [DATE] but it's still pending. So kindly…"
click at [954, 302] on span "Request response" at bounding box center [961, 296] width 81 height 14
click at [921, 302] on input "Request response" at bounding box center [907, 295] width 28 height 28
checkbox input "true"
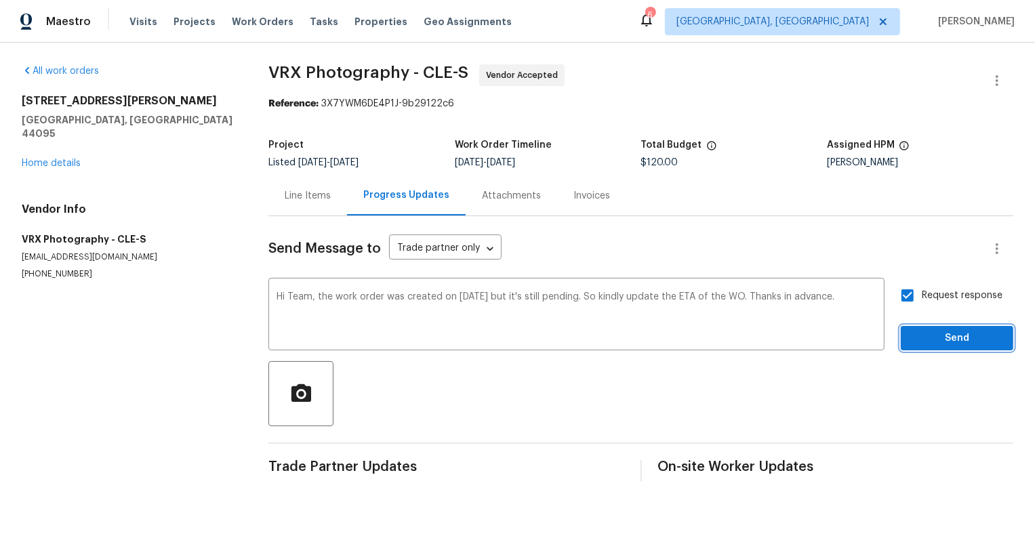
click at [954, 345] on span "Send" at bounding box center [956, 338] width 91 height 17
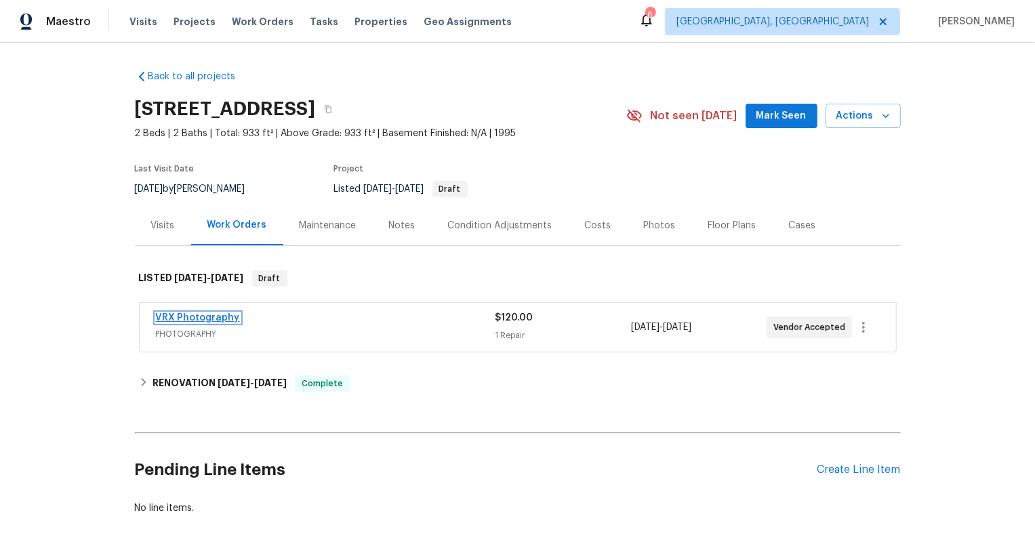
click at [228, 318] on link "VRX Photography" at bounding box center [198, 317] width 84 height 9
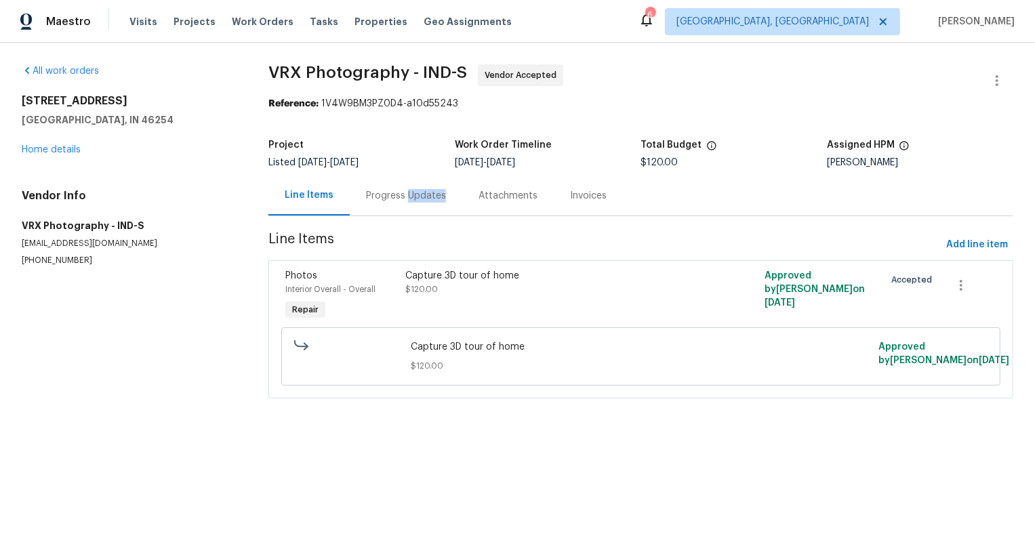
click at [403, 201] on div "Progress Updates" at bounding box center [406, 196] width 80 height 14
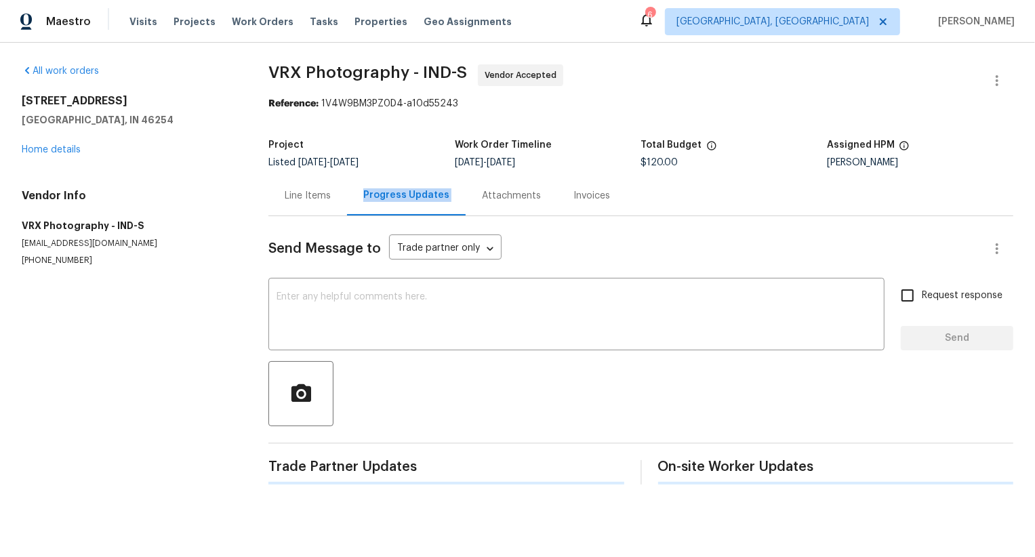
click at [403, 201] on div "Progress Updates" at bounding box center [406, 195] width 86 height 14
paste textarea "#3DQC - Messaged VRX Photography team to update the ETA of the WO. Awaiting res…"
click at [409, 305] on textarea at bounding box center [576, 315] width 600 height 47
type textarea "#3DQC - Messaged VRX Photography team to update the ETA of the WO. Awaiting res…"
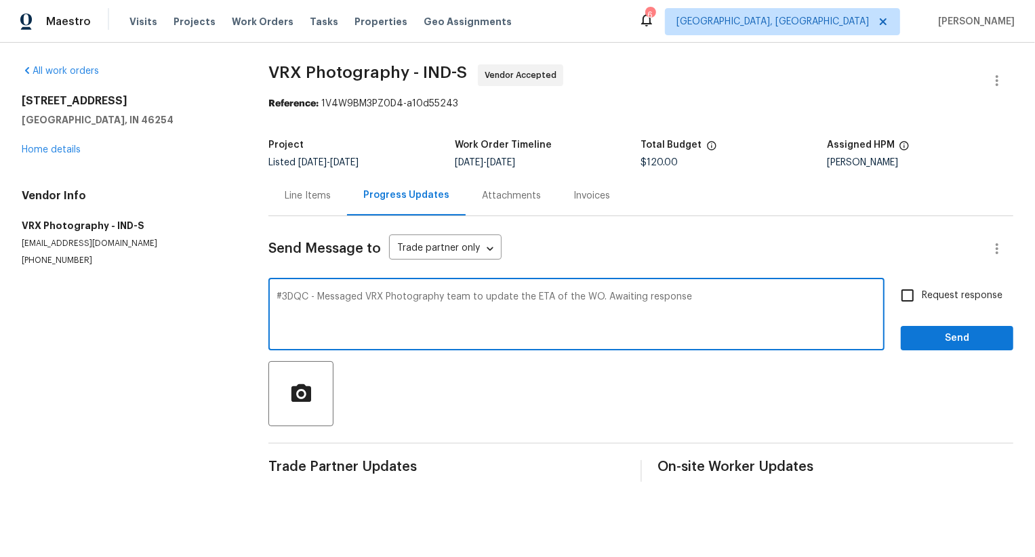
click at [619, 302] on textarea "#3DQC - Messaged VRX Photography team to update the ETA of the WO. Awaiting res…" at bounding box center [576, 315] width 600 height 47
click at [512, 327] on textarea at bounding box center [576, 315] width 600 height 47
paste textarea "Hi Team, the work order was created on 8/13/2025 but it's still pending. So kin…"
click at [473, 299] on textarea "Hi Team, the work order was created on 8/13/2025 but it's still pending. So kin…" at bounding box center [576, 315] width 600 height 47
type textarea "Hi Team, the work order was created on 8/12/2025 but it's still pending. So kin…"
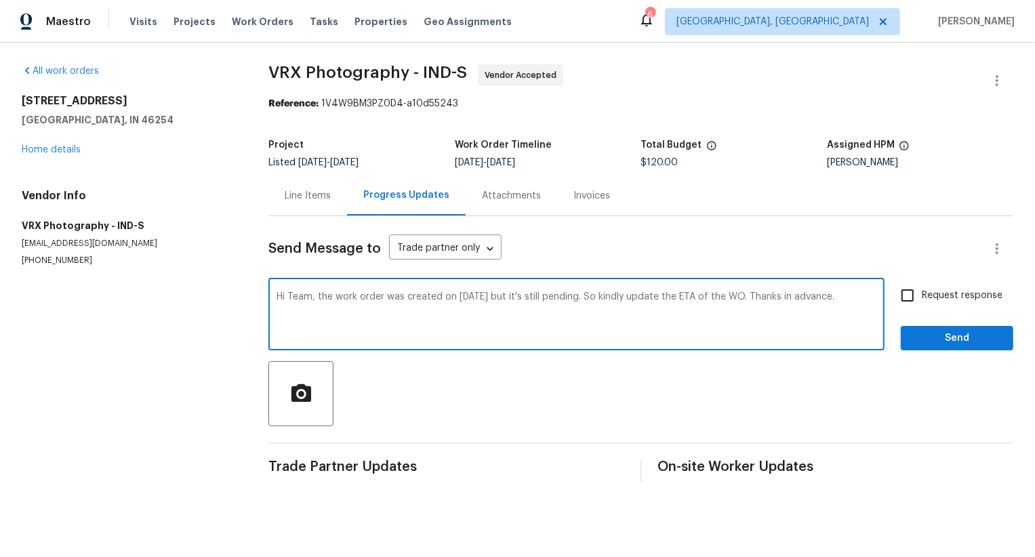
drag, startPoint x: 926, startPoint y: 295, endPoint x: 931, endPoint y: 316, distance: 21.7
click at [926, 295] on span "Request response" at bounding box center [961, 296] width 81 height 14
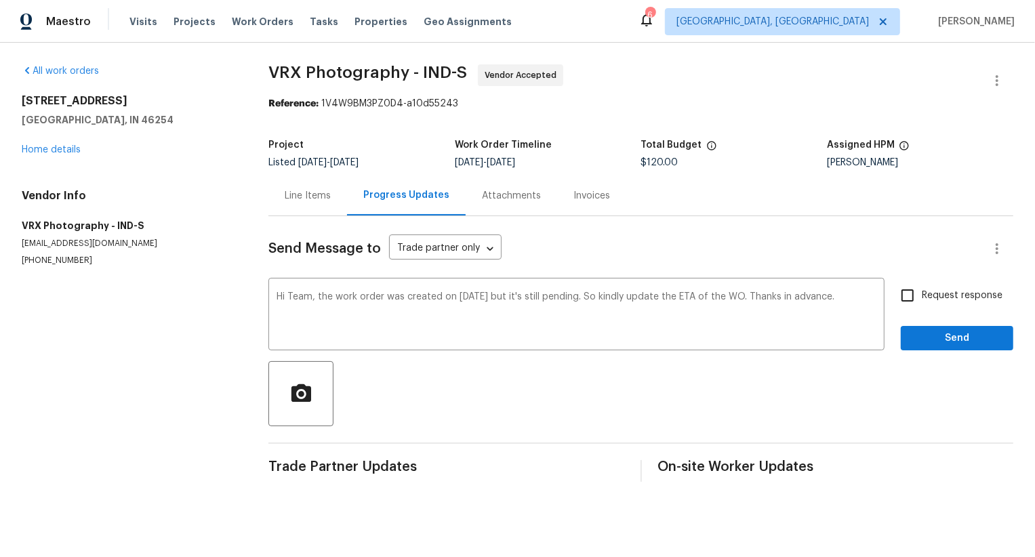
click at [932, 320] on div "Request response Send" at bounding box center [956, 315] width 112 height 69
drag, startPoint x: 932, startPoint y: 333, endPoint x: 938, endPoint y: 302, distance: 32.3
click at [938, 302] on div "Request response Send" at bounding box center [956, 315] width 112 height 69
click at [935, 302] on span "Request response" at bounding box center [961, 296] width 81 height 14
click at [921, 302] on input "Request response" at bounding box center [907, 295] width 28 height 28
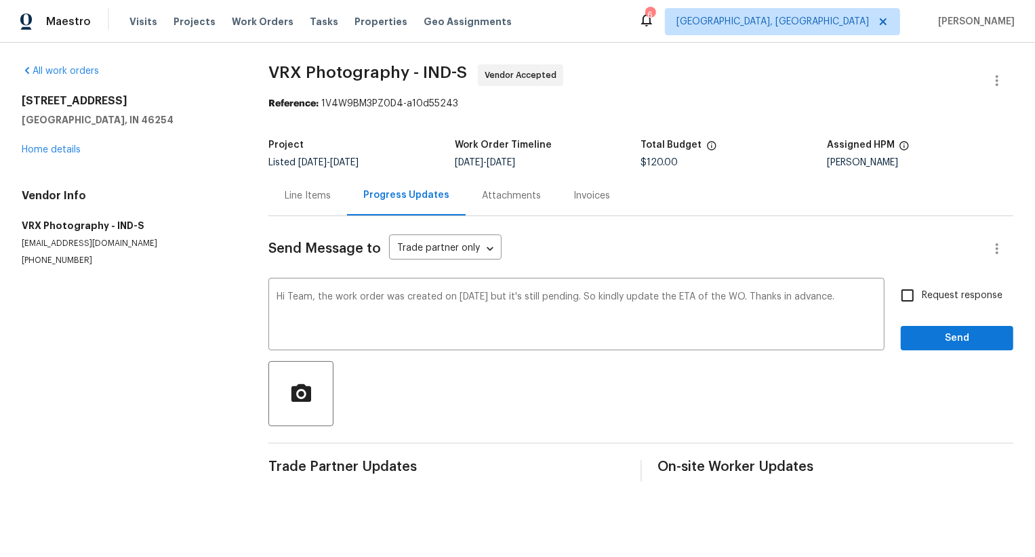
checkbox input "true"
click at [936, 324] on div "Request response Send" at bounding box center [956, 315] width 112 height 69
click at [936, 328] on button "Send" at bounding box center [956, 338] width 112 height 25
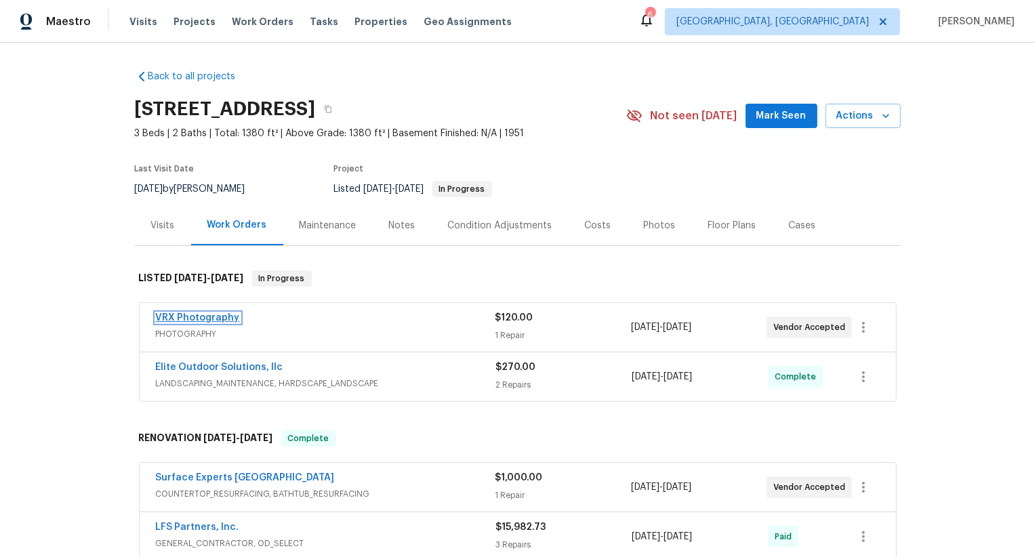
click at [223, 319] on link "VRX Photography" at bounding box center [198, 317] width 84 height 9
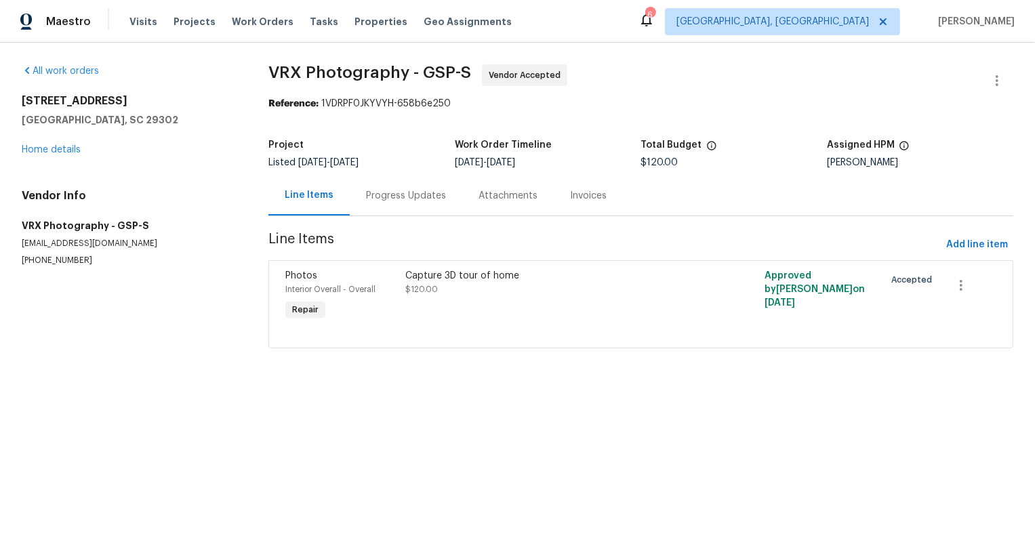
click at [404, 206] on div "Progress Updates" at bounding box center [406, 195] width 112 height 40
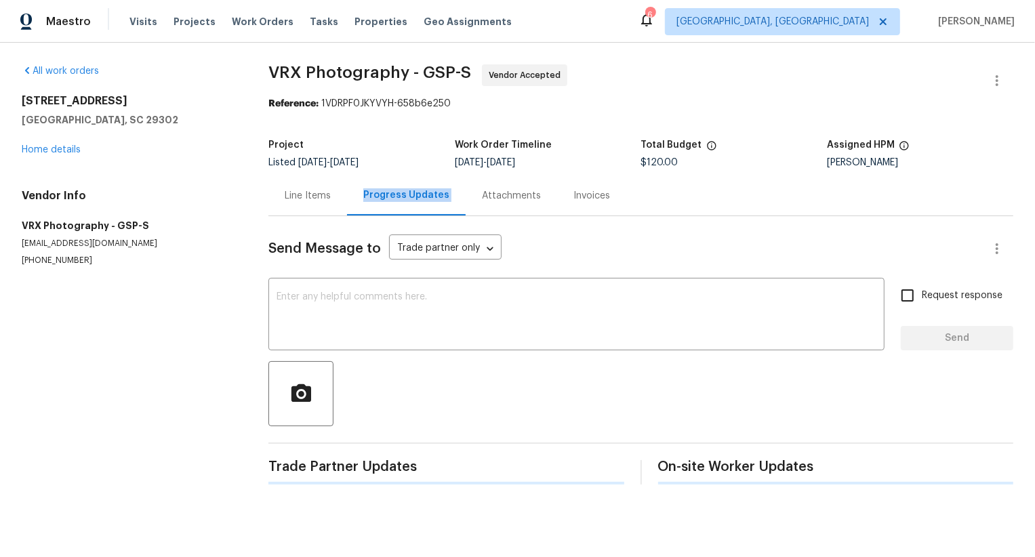
click at [404, 206] on div "Progress Updates" at bounding box center [406, 195] width 119 height 40
paste textarea "Hi Team, the work order was created on [DATE] but it's still pending. So kindly…"
click at [428, 308] on textarea at bounding box center [576, 315] width 600 height 47
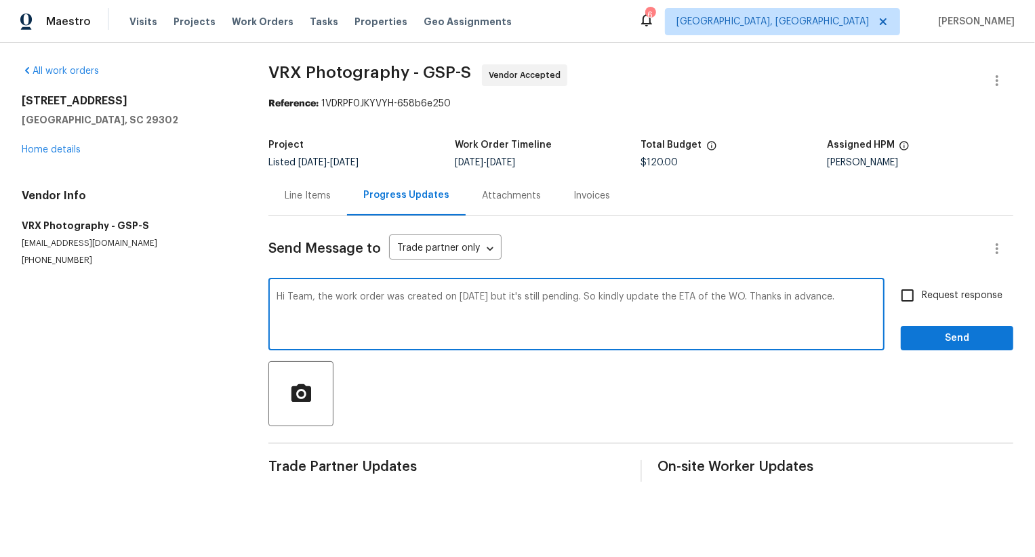
click at [472, 295] on textarea "Hi Team, the work order was created on [DATE] but it's still pending. So kindly…" at bounding box center [576, 315] width 600 height 47
type textarea "Hi Team, the work order was created on [DATE] but it's still pending. So kindly…"
click at [917, 308] on input "Request response" at bounding box center [907, 295] width 28 height 28
checkbox input "true"
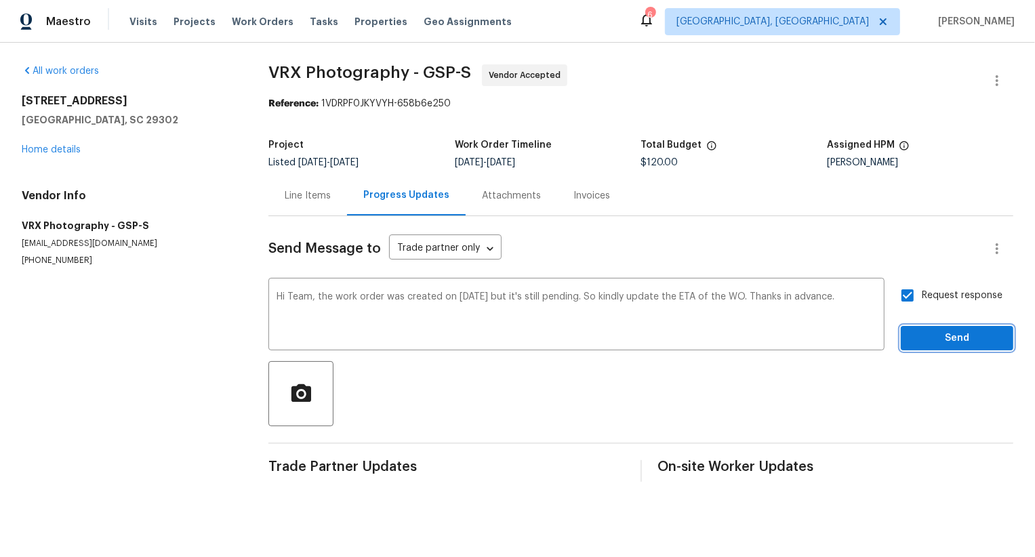
click at [926, 327] on button "Send" at bounding box center [956, 338] width 112 height 25
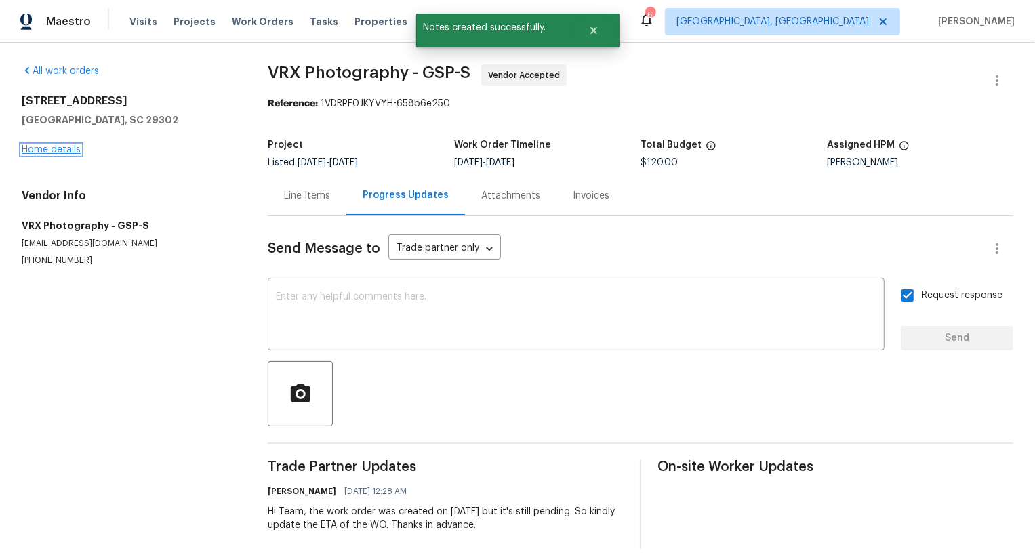
click at [79, 148] on link "Home details" at bounding box center [51, 149] width 59 height 9
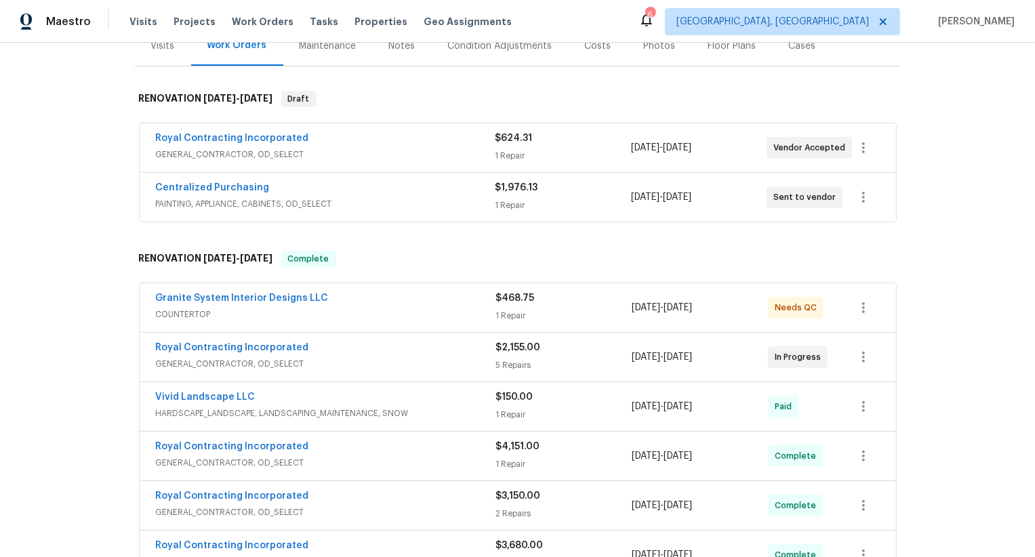
scroll to position [201, 0]
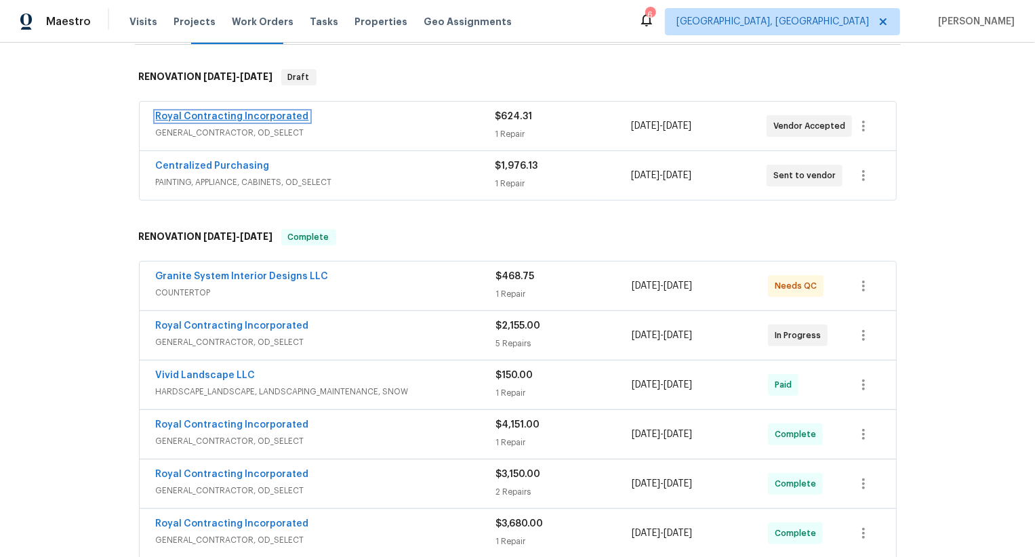
click at [279, 117] on link "Royal Contracting Incorporated" at bounding box center [232, 116] width 153 height 9
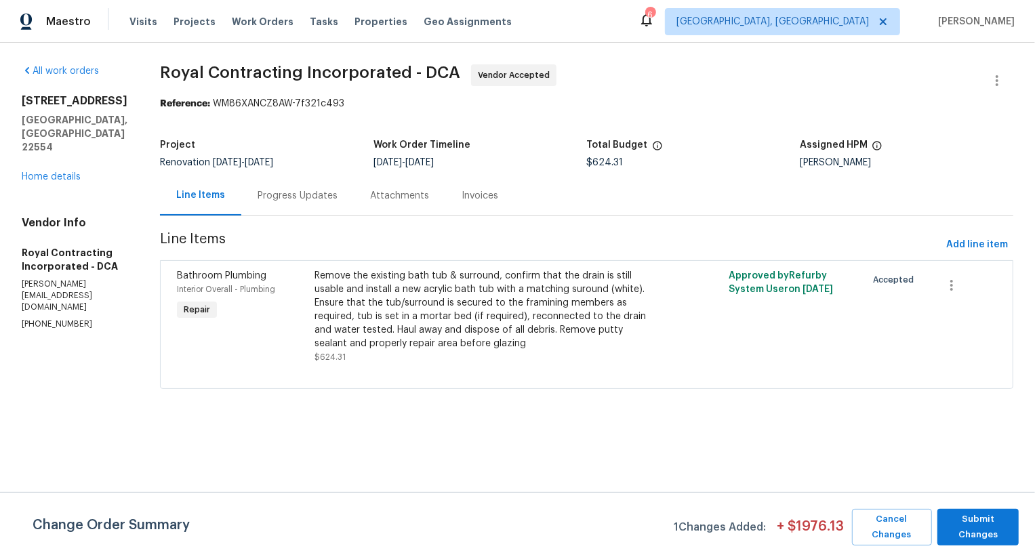
click at [354, 197] on div "Progress Updates" at bounding box center [297, 195] width 112 height 40
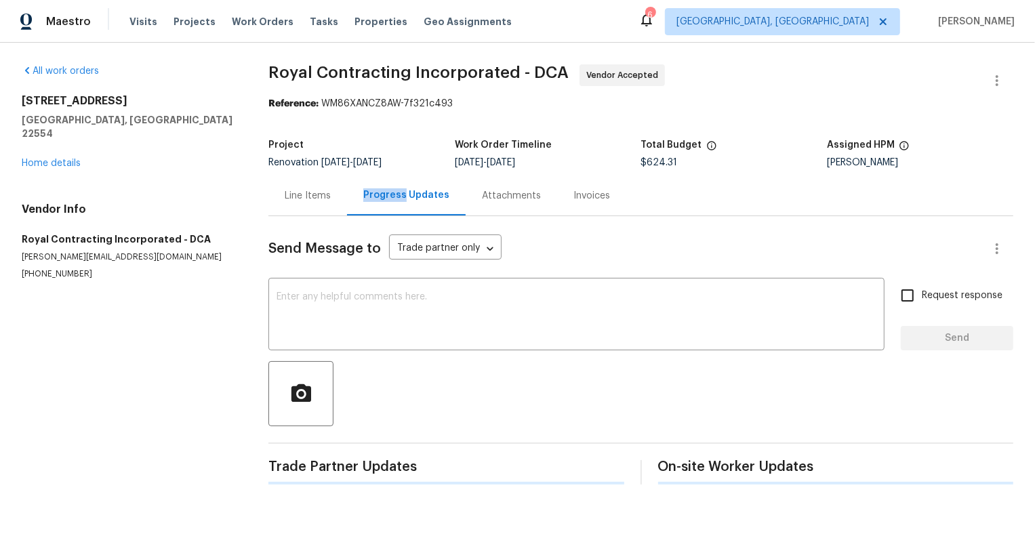
click at [363, 197] on div "Progress Updates" at bounding box center [406, 195] width 86 height 14
click at [70, 159] on link "Home details" at bounding box center [51, 163] width 59 height 9
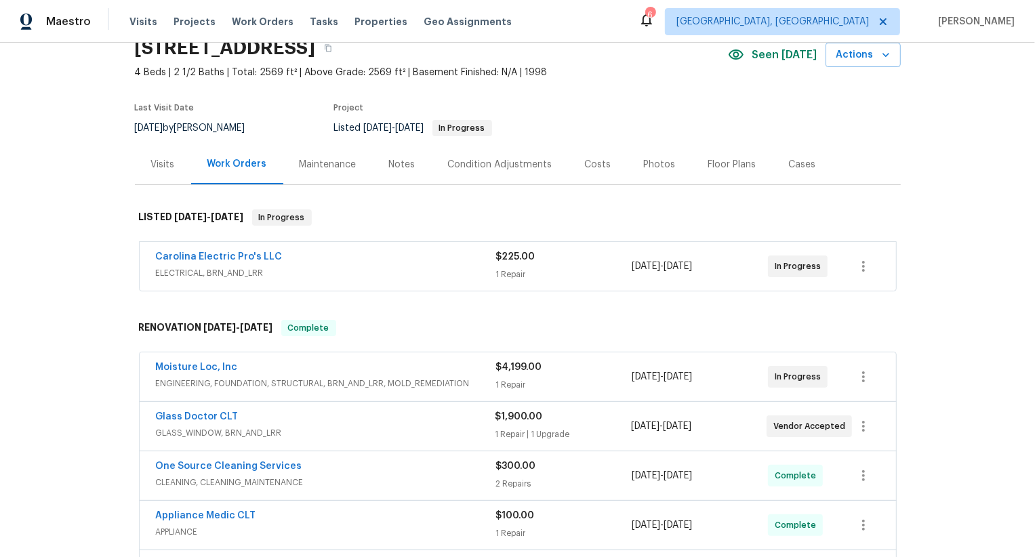
scroll to position [135, 0]
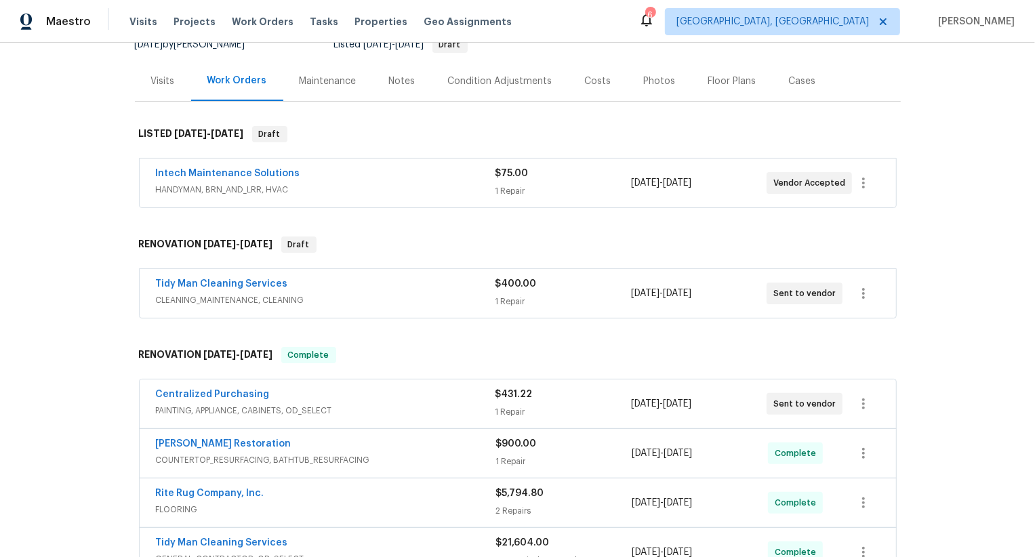
scroll to position [168, 0]
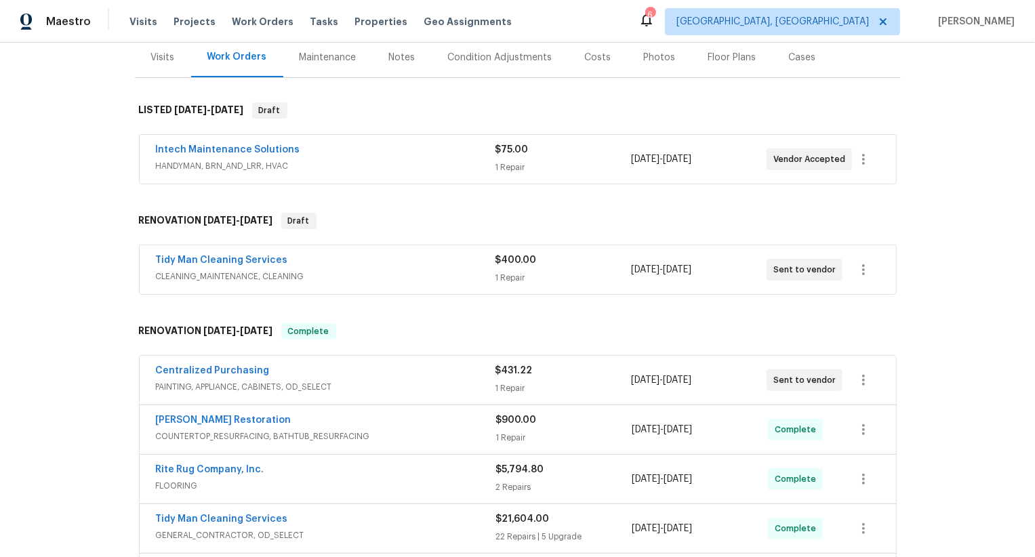
click at [143, 255] on div "Tidy Man Cleaning Services CLEANING_MAINTENANCE, CLEANING $400.00 1 Repair 8/14…" at bounding box center [518, 269] width 756 height 49
copy link "Tidy Man Cleaning Services"
